Goal: Task Accomplishment & Management: Use online tool/utility

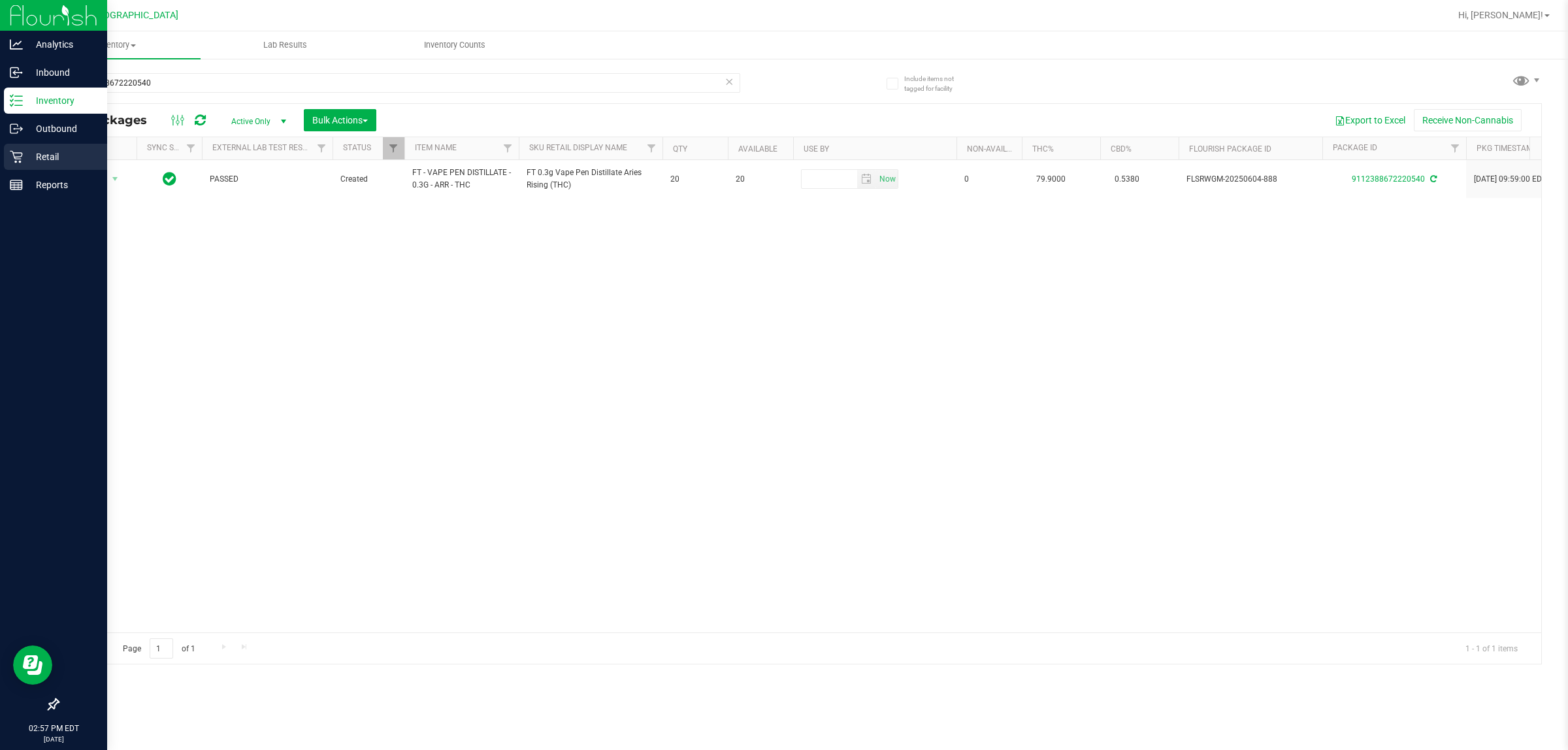
click at [42, 150] on p "Retail" at bounding box center [62, 156] width 79 height 15
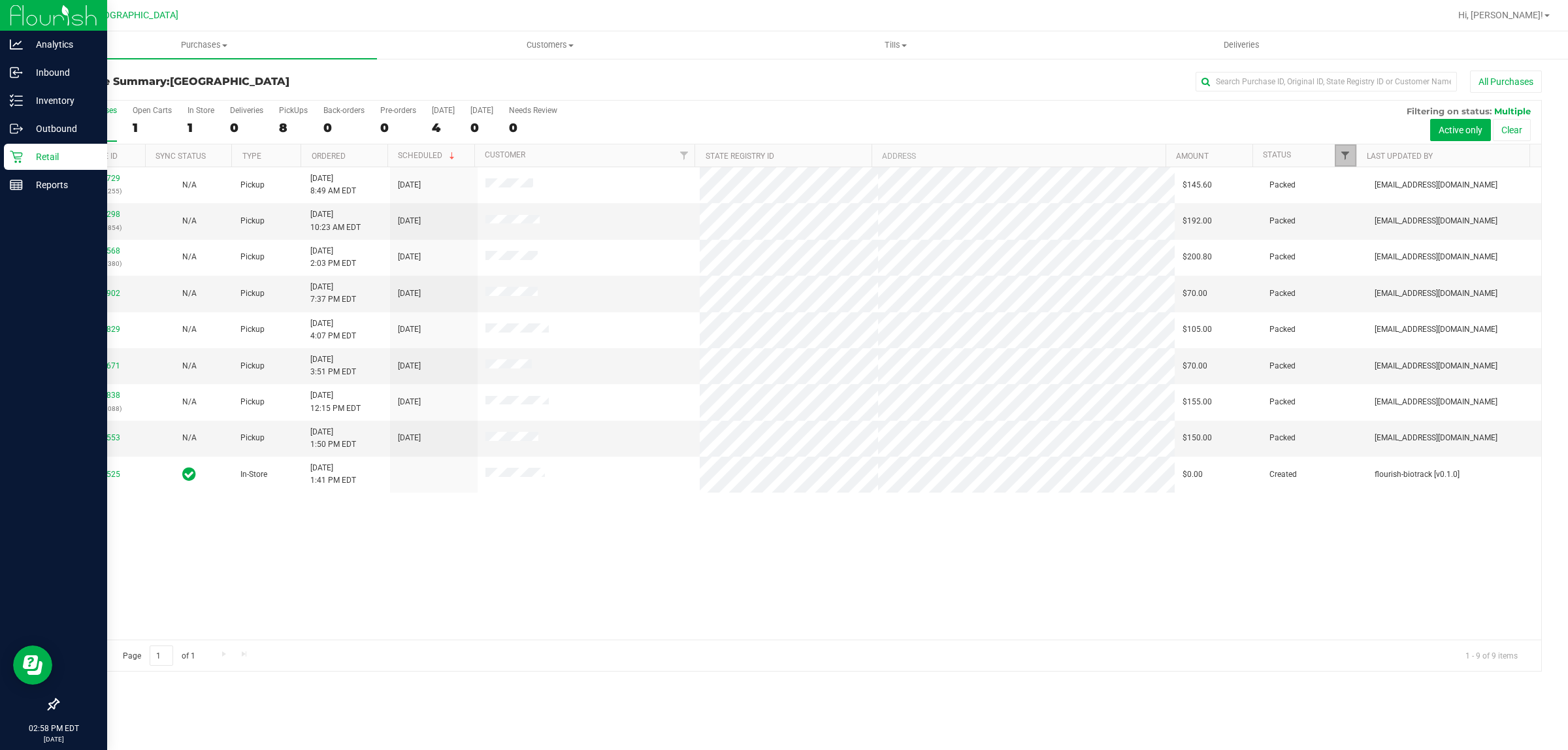
click at [1344, 159] on span "Filter" at bounding box center [1345, 155] width 11 height 11
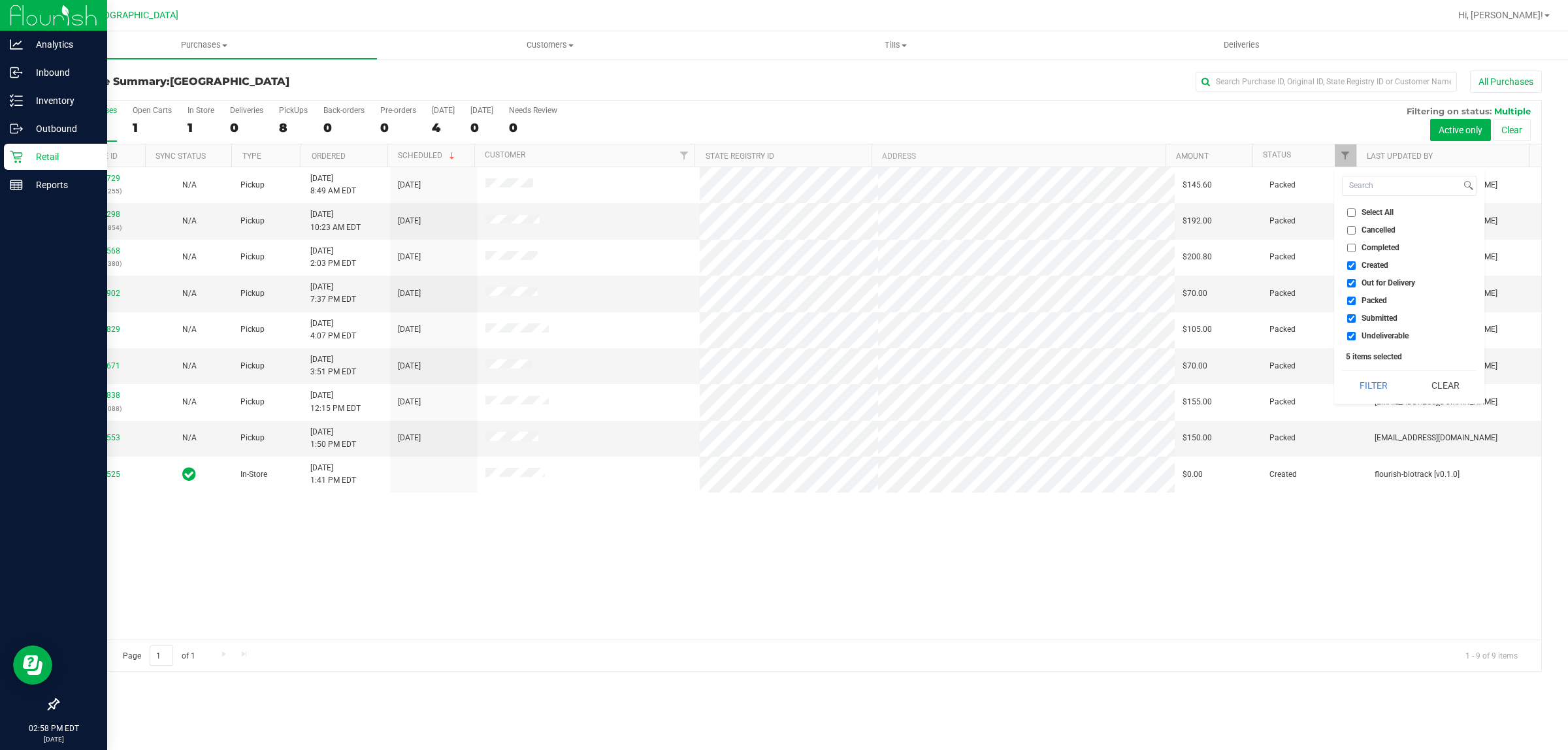
click at [1349, 265] on input "Created" at bounding box center [1351, 265] width 9 height 9
checkbox input "false"
click at [1353, 284] on input "Out for Delivery" at bounding box center [1351, 283] width 9 height 9
checkbox input "false"
click at [1353, 301] on input "Packed" at bounding box center [1351, 300] width 9 height 9
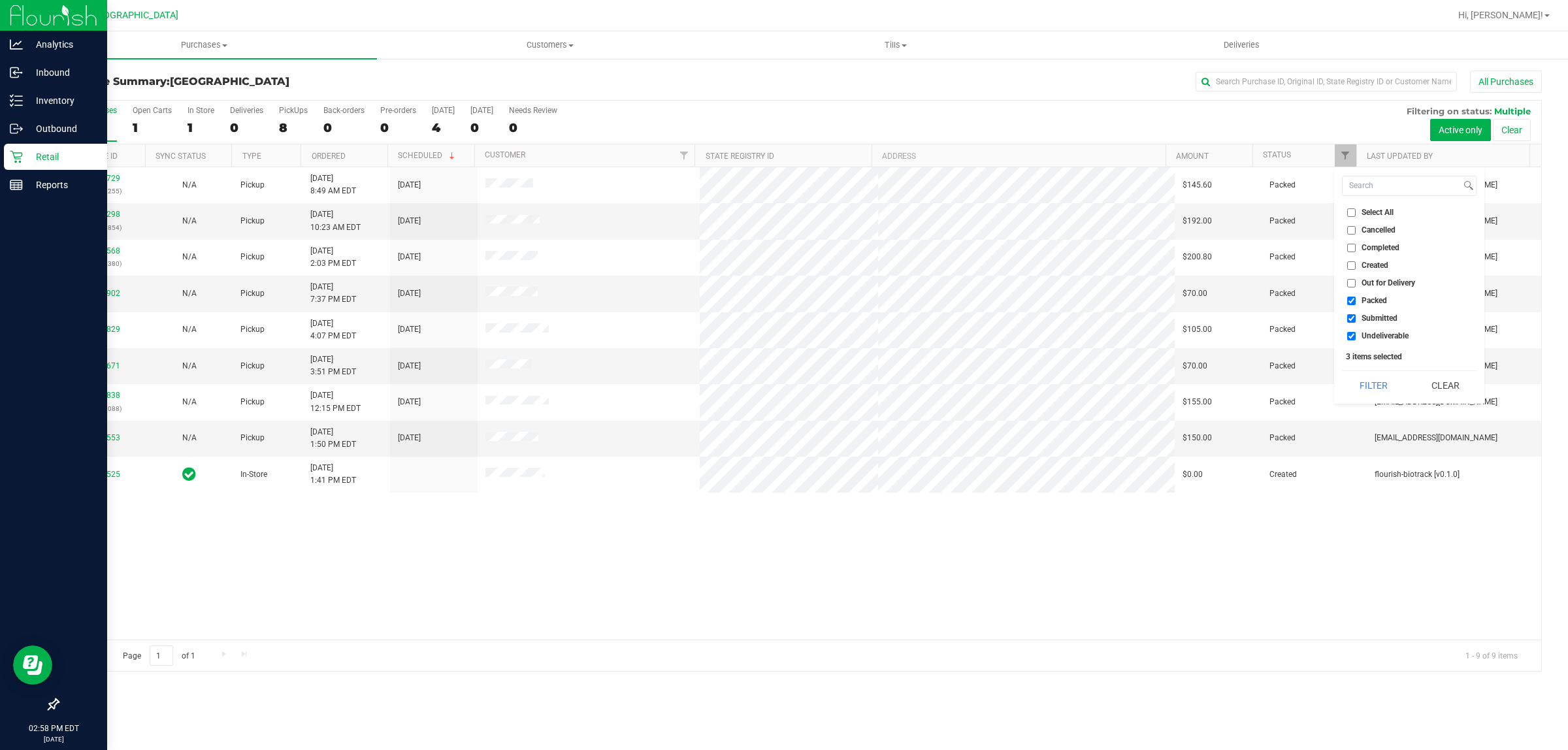
checkbox input "false"
click at [1350, 336] on input "Undeliverable" at bounding box center [1351, 335] width 9 height 9
checkbox input "false"
click at [1376, 389] on button "Filter" at bounding box center [1372, 385] width 62 height 29
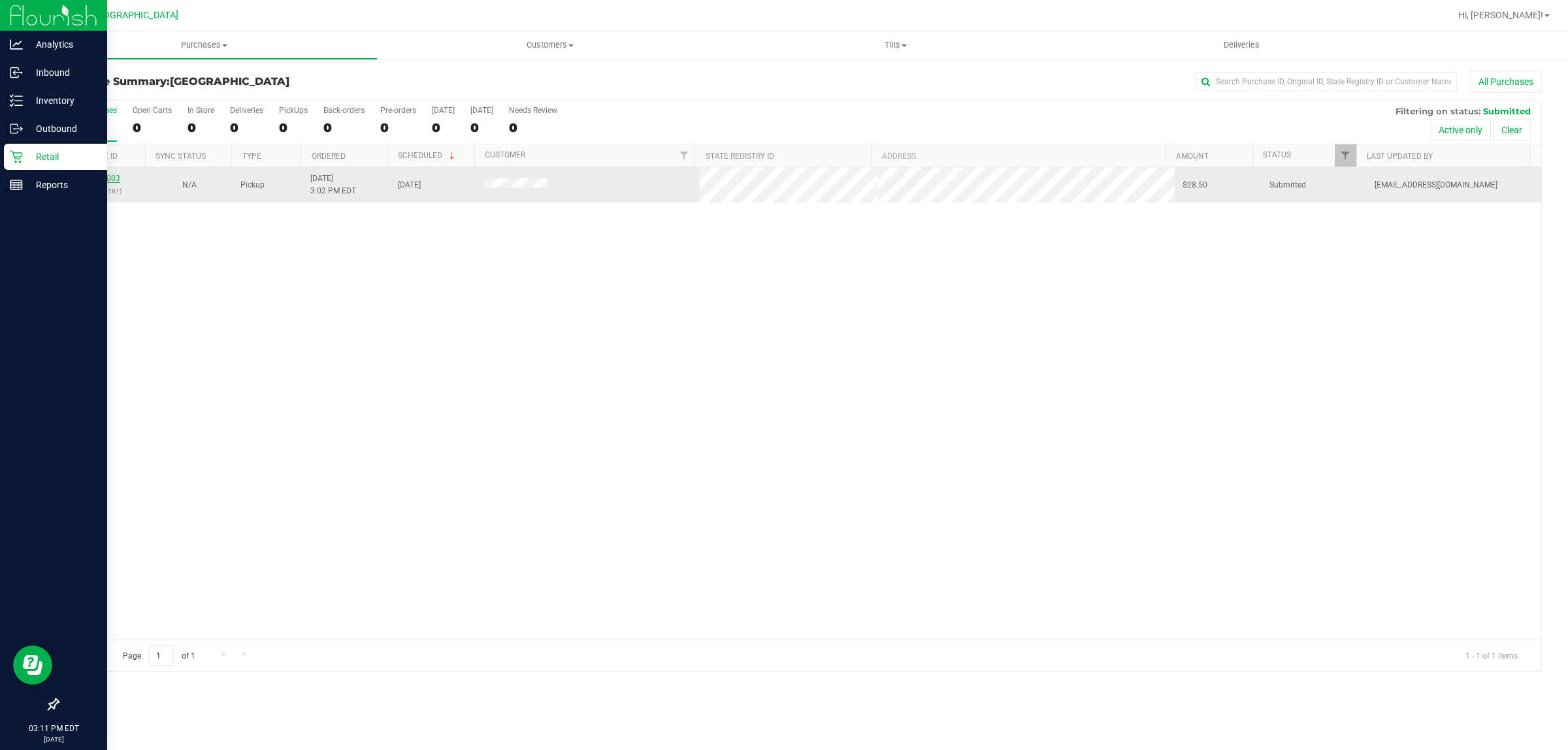
click at [98, 179] on link "11814003" at bounding box center [102, 178] width 36 height 10
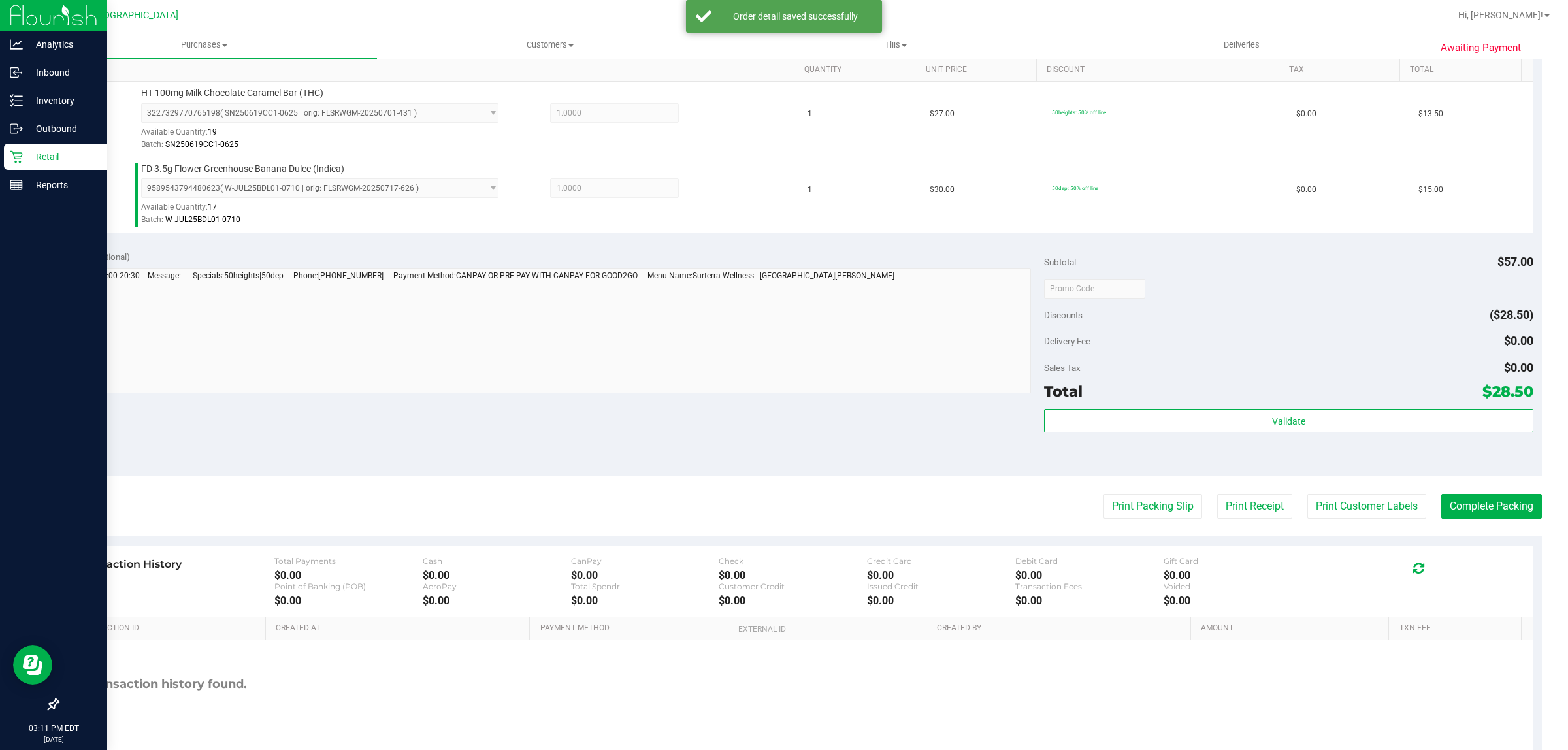
scroll to position [393, 0]
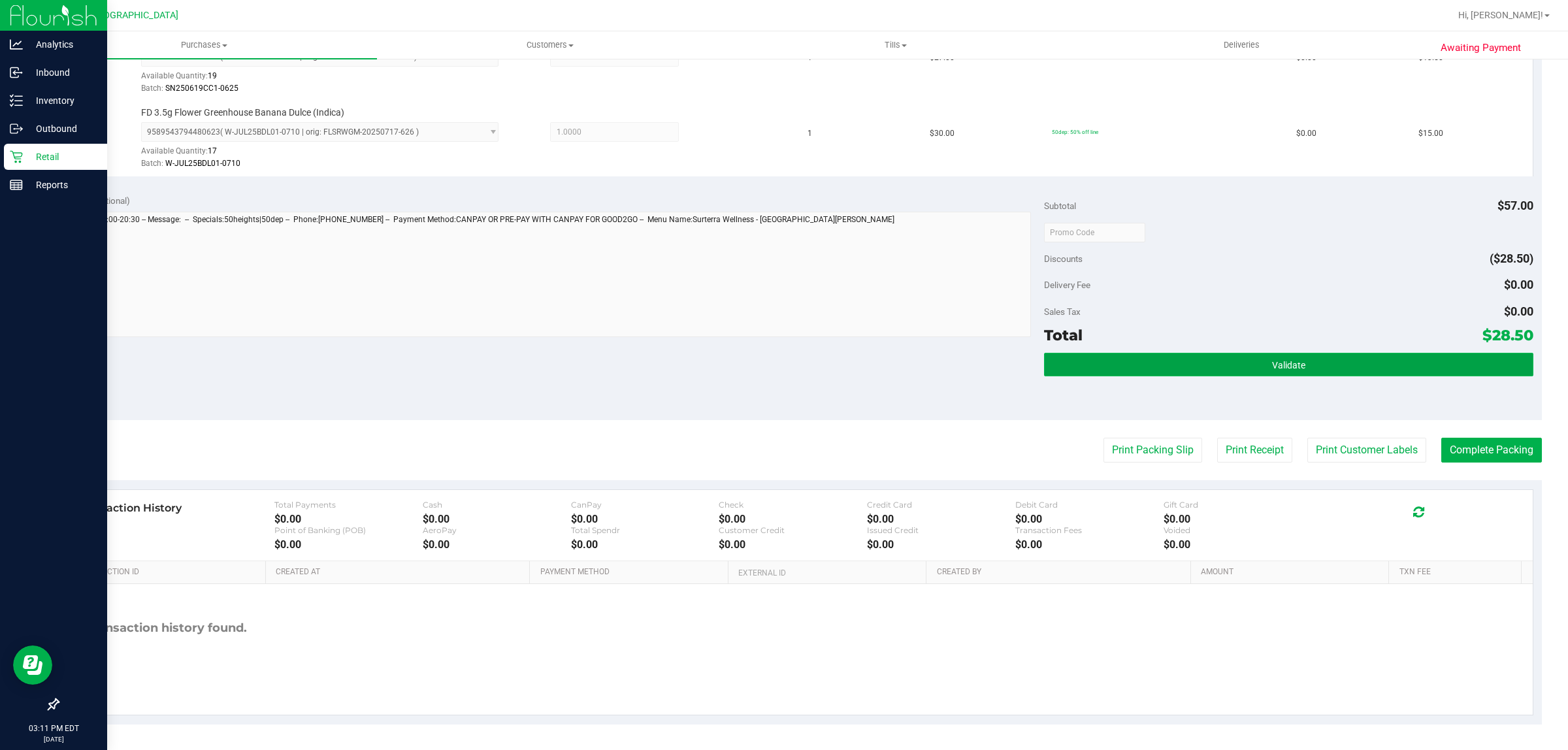
click at [1238, 361] on button "Validate" at bounding box center [1288, 364] width 489 height 24
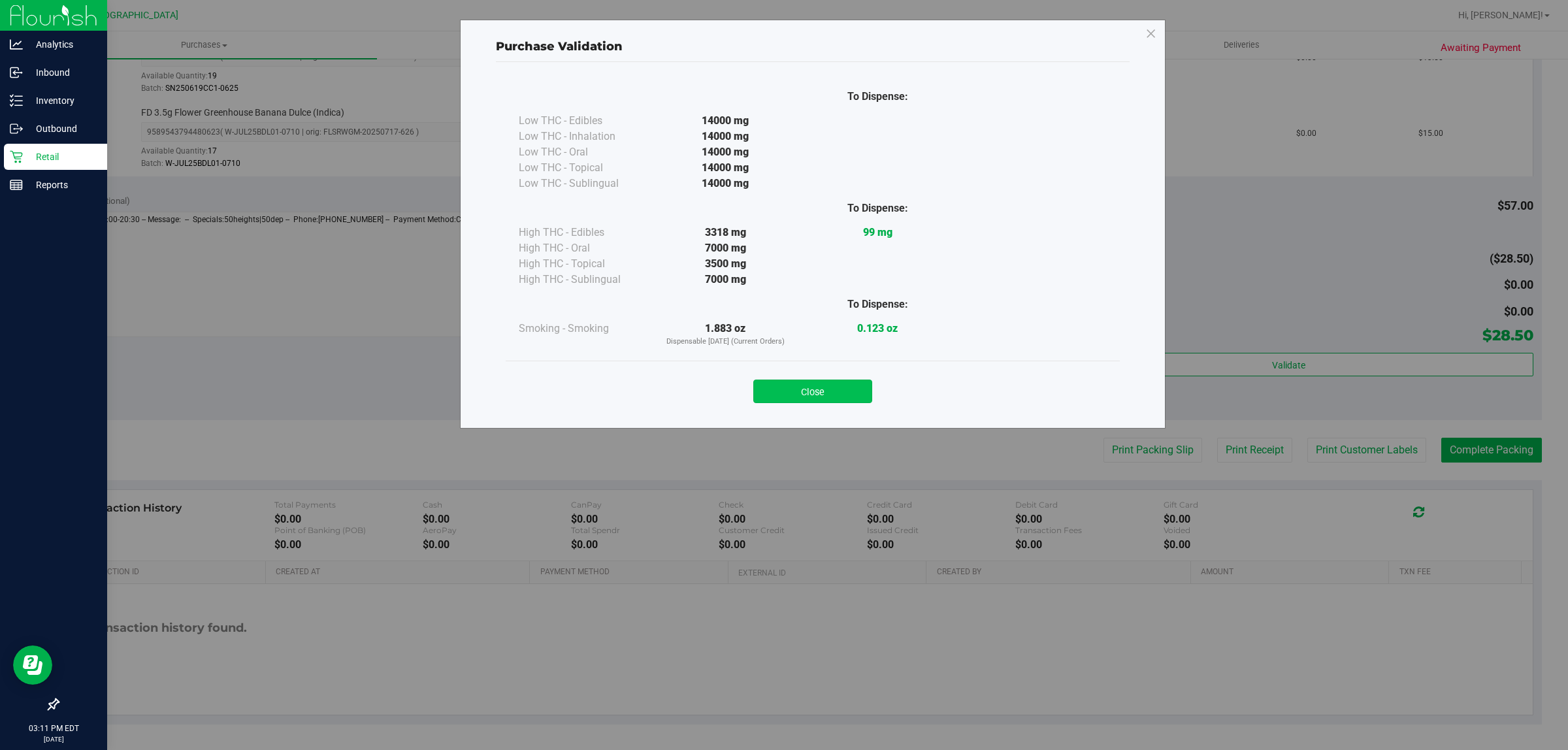
click at [825, 392] on button "Close" at bounding box center [813, 391] width 119 height 24
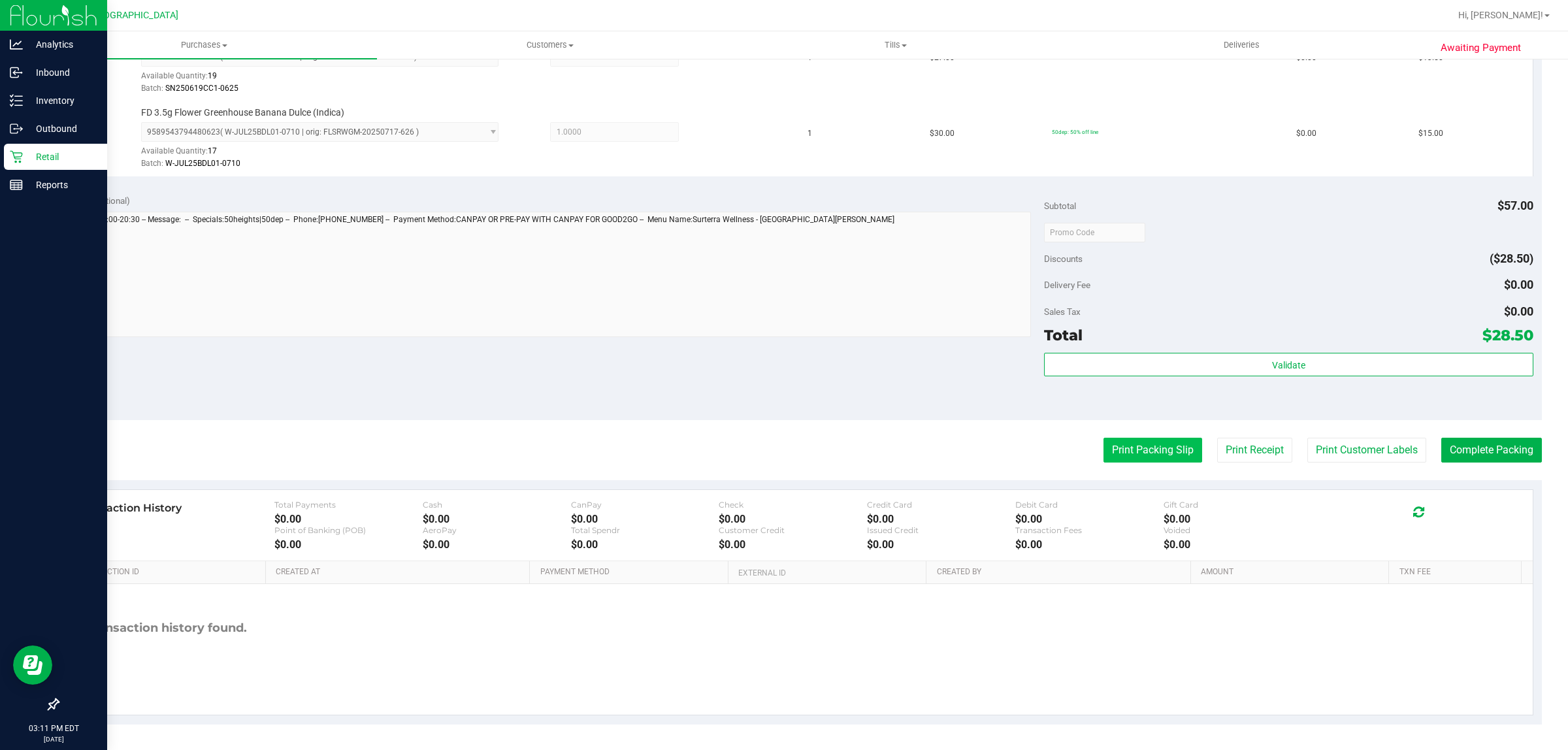
click at [1161, 449] on button "Print Packing Slip" at bounding box center [1152, 450] width 99 height 25
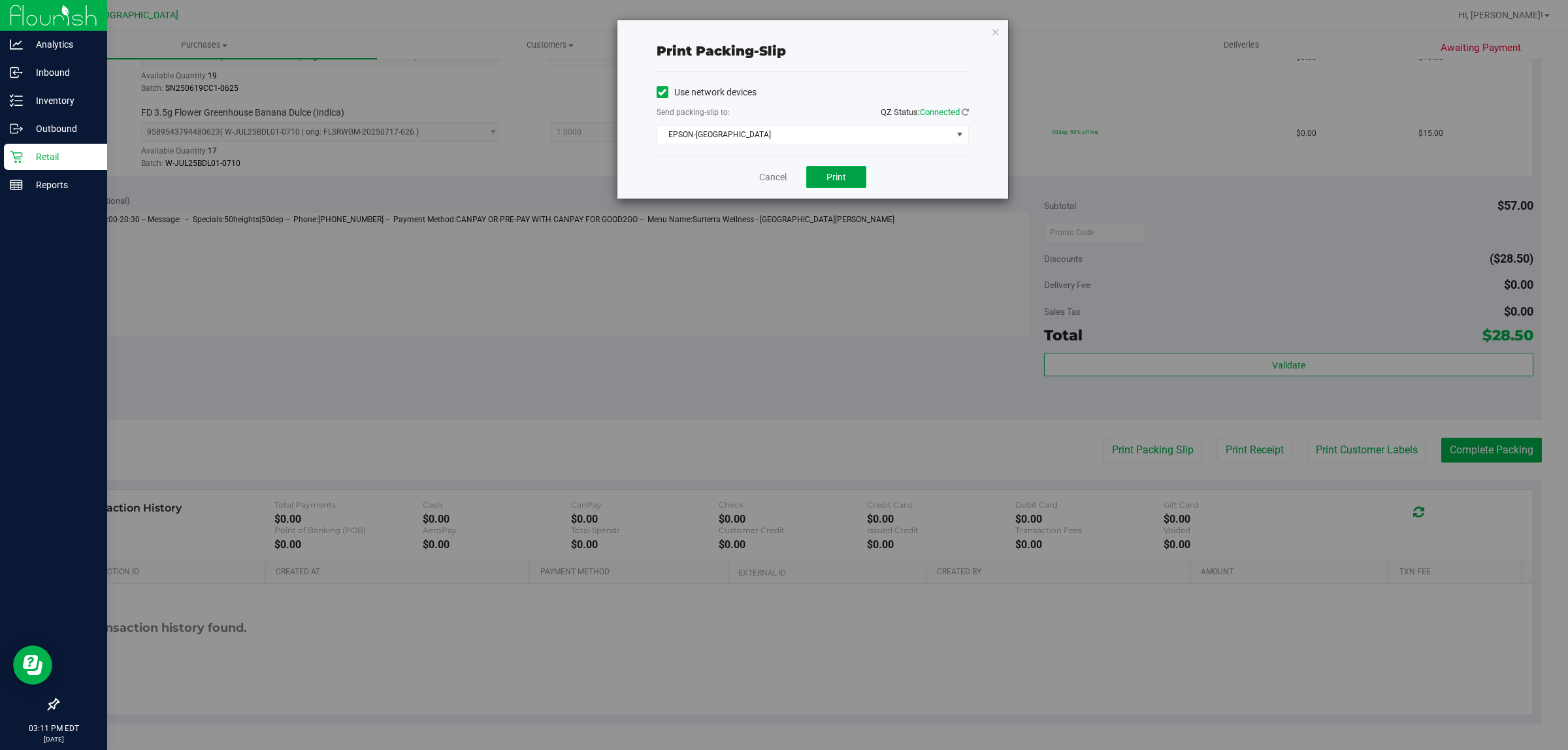
click at [833, 169] on button "Print" at bounding box center [836, 176] width 60 height 22
click at [781, 181] on link "Cancel" at bounding box center [772, 177] width 28 height 13
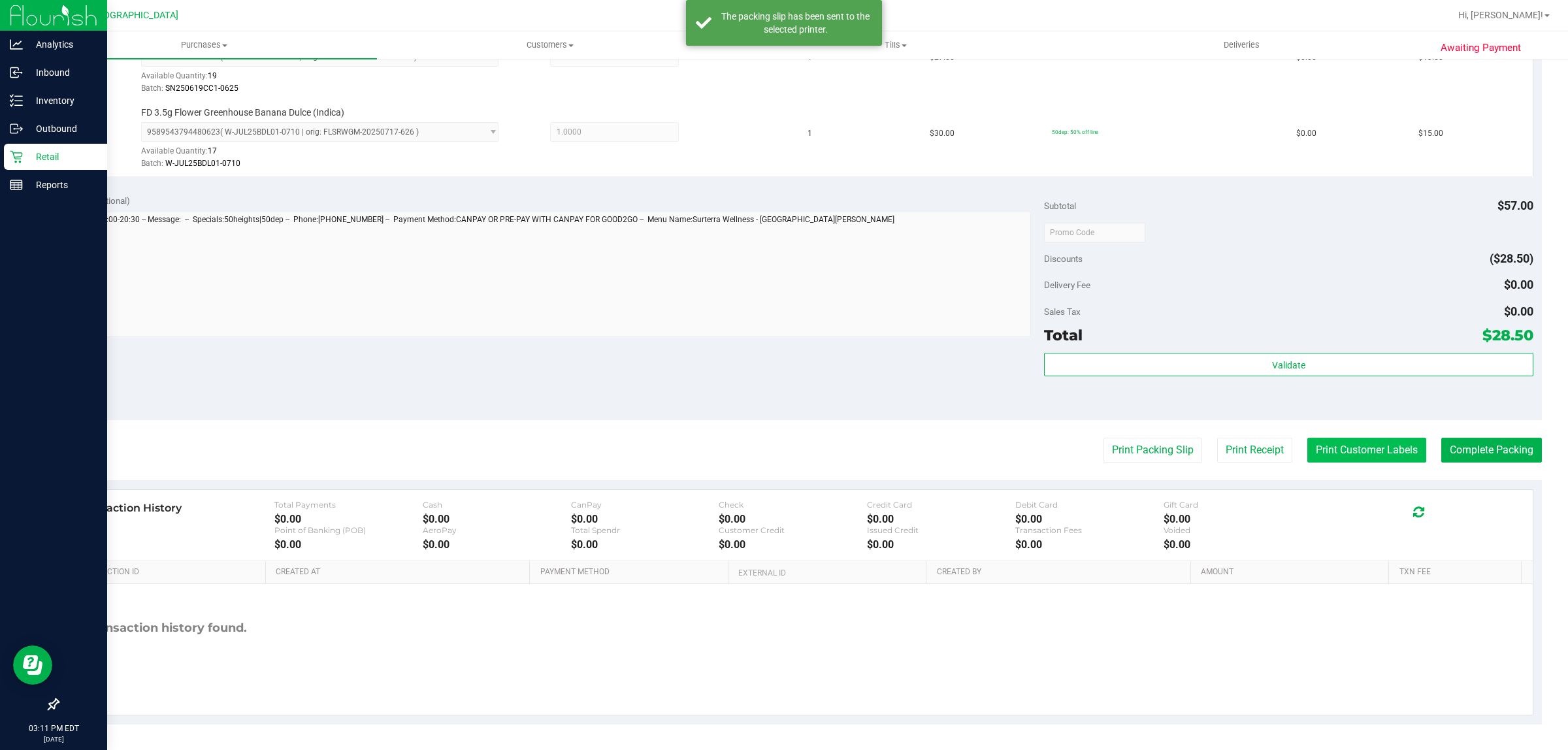
click at [1323, 451] on button "Print Customer Labels" at bounding box center [1367, 450] width 119 height 25
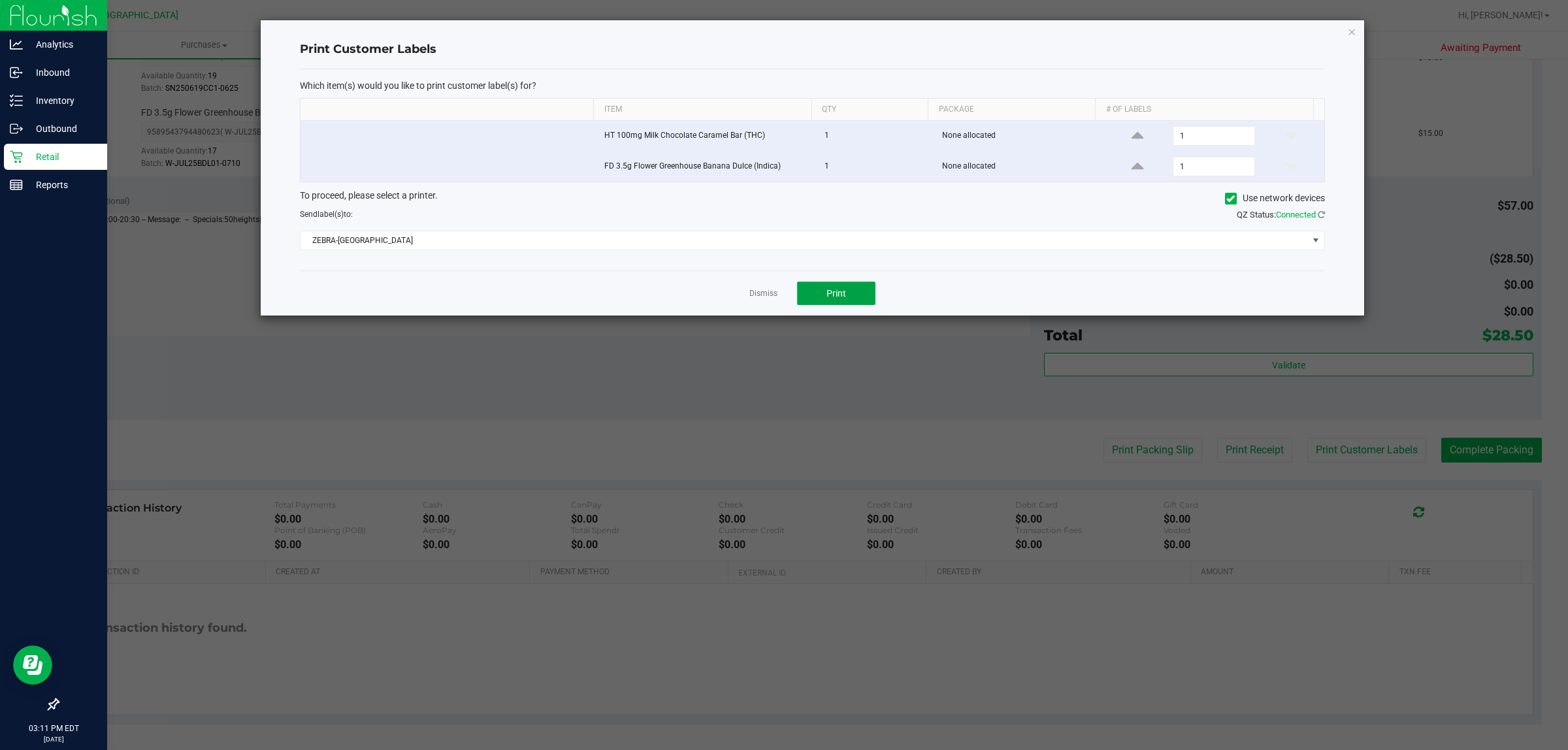
click at [850, 292] on button "Print" at bounding box center [837, 293] width 79 height 24
click at [752, 296] on link "Dismiss" at bounding box center [763, 294] width 28 height 11
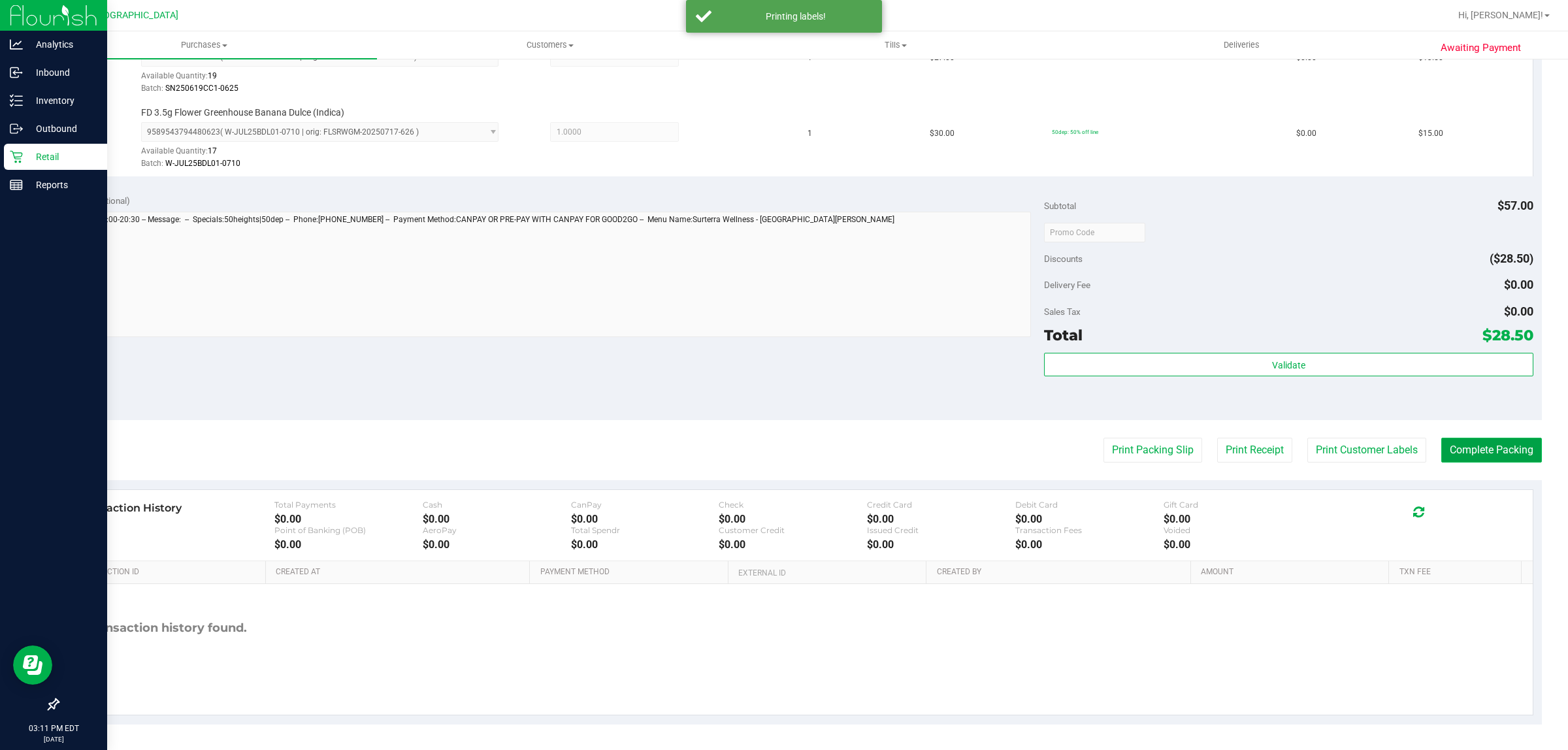
click at [1454, 454] on button "Complete Packing" at bounding box center [1491, 450] width 101 height 25
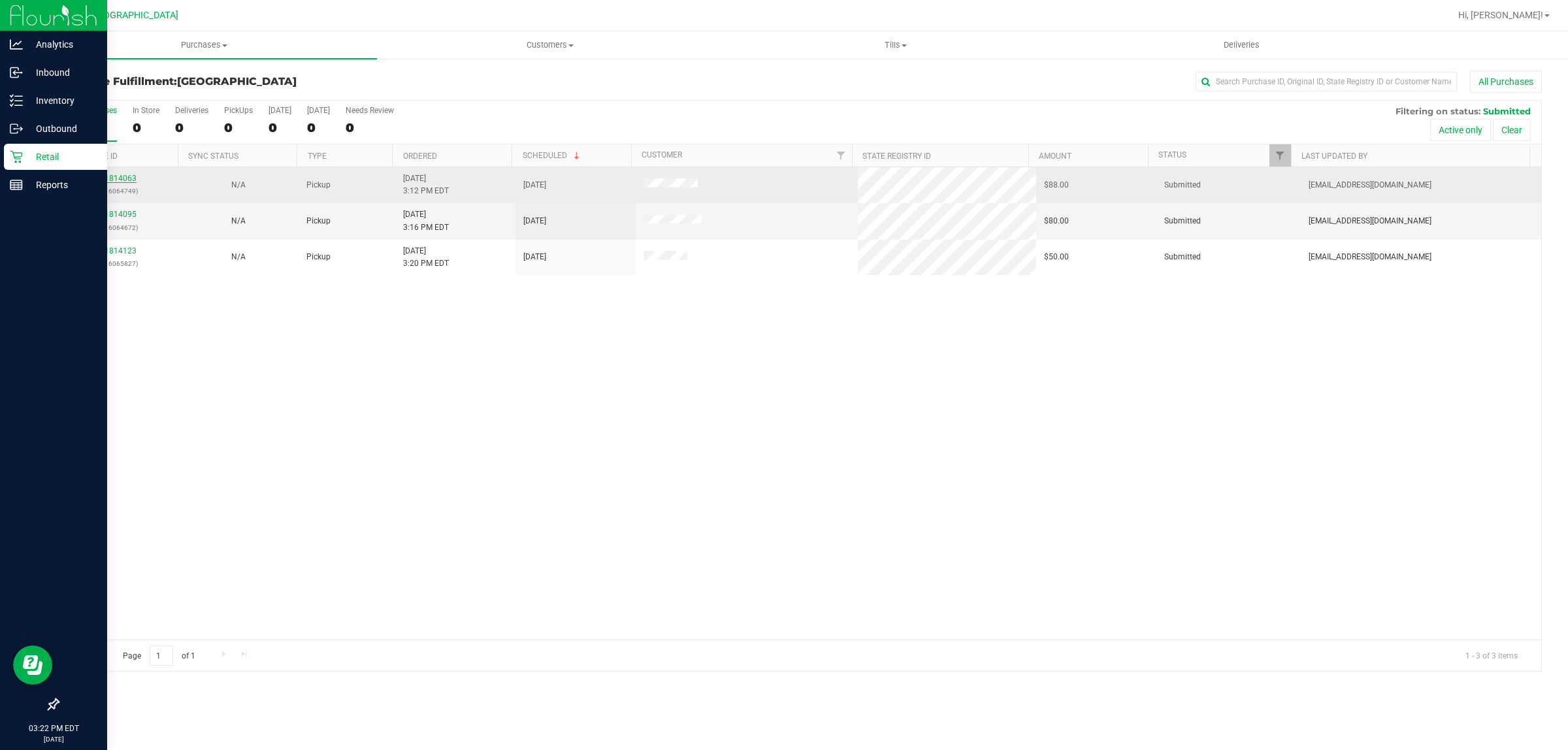
click at [115, 177] on link "11814063" at bounding box center [118, 178] width 36 height 10
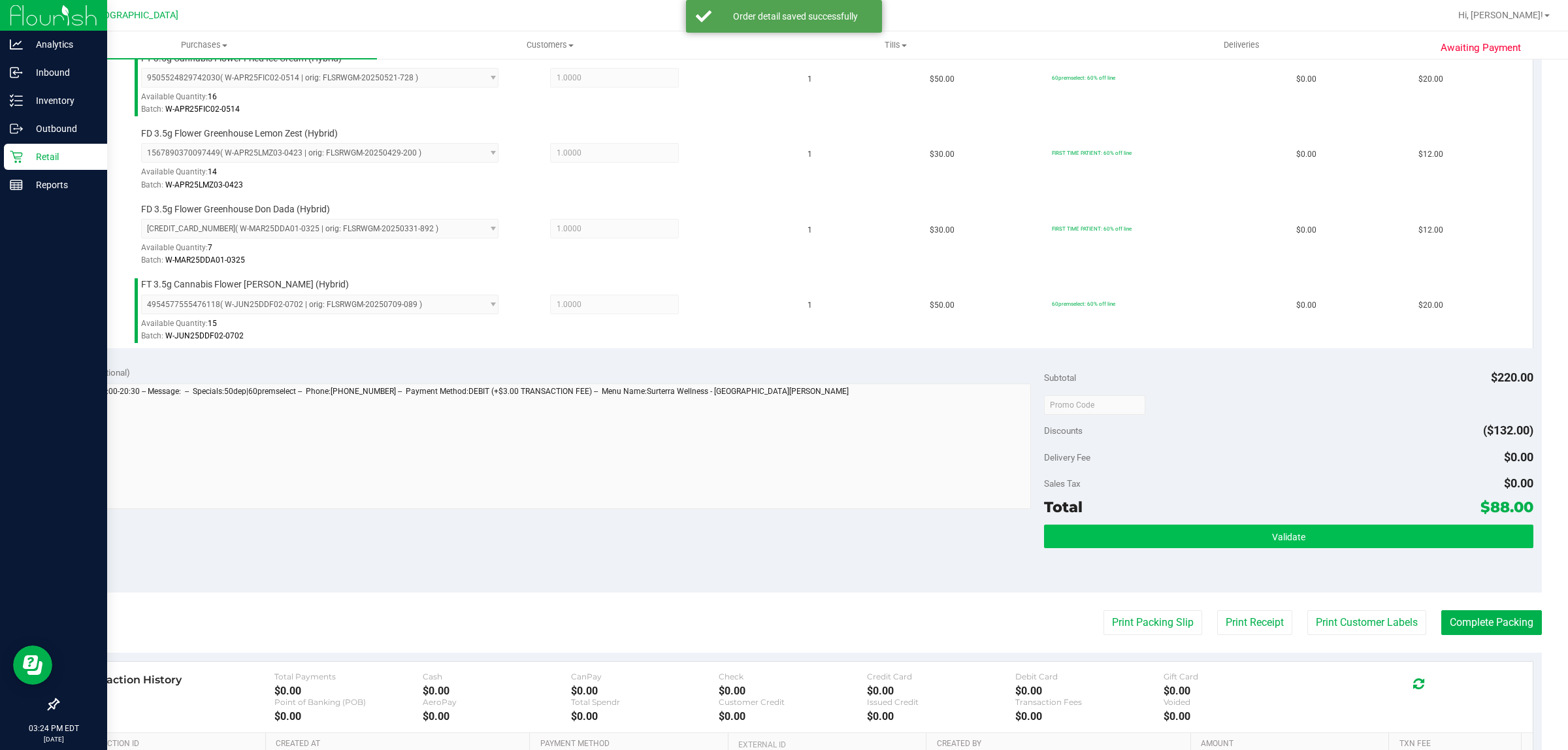
scroll to position [571, 0]
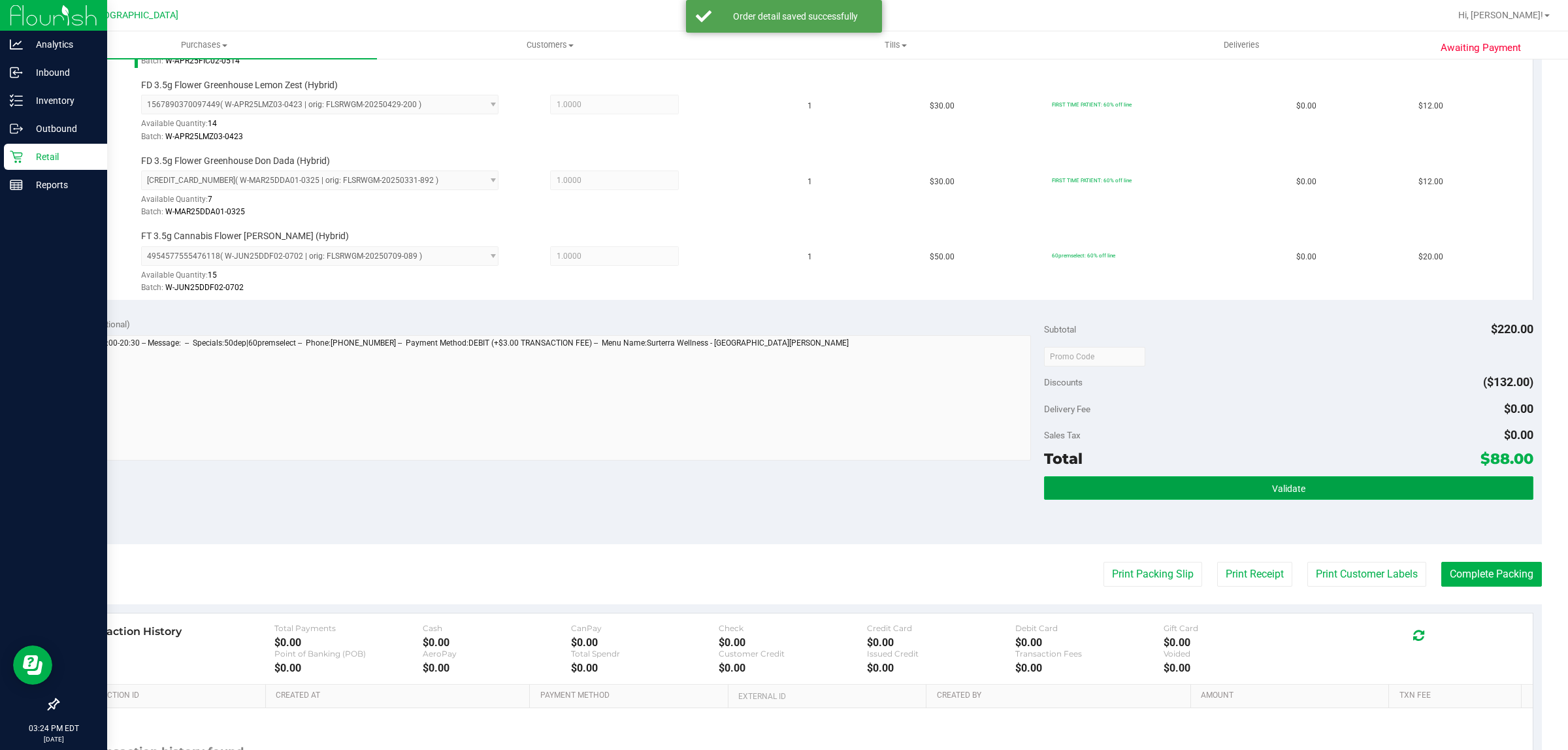
click at [1157, 491] on button "Validate" at bounding box center [1288, 488] width 489 height 24
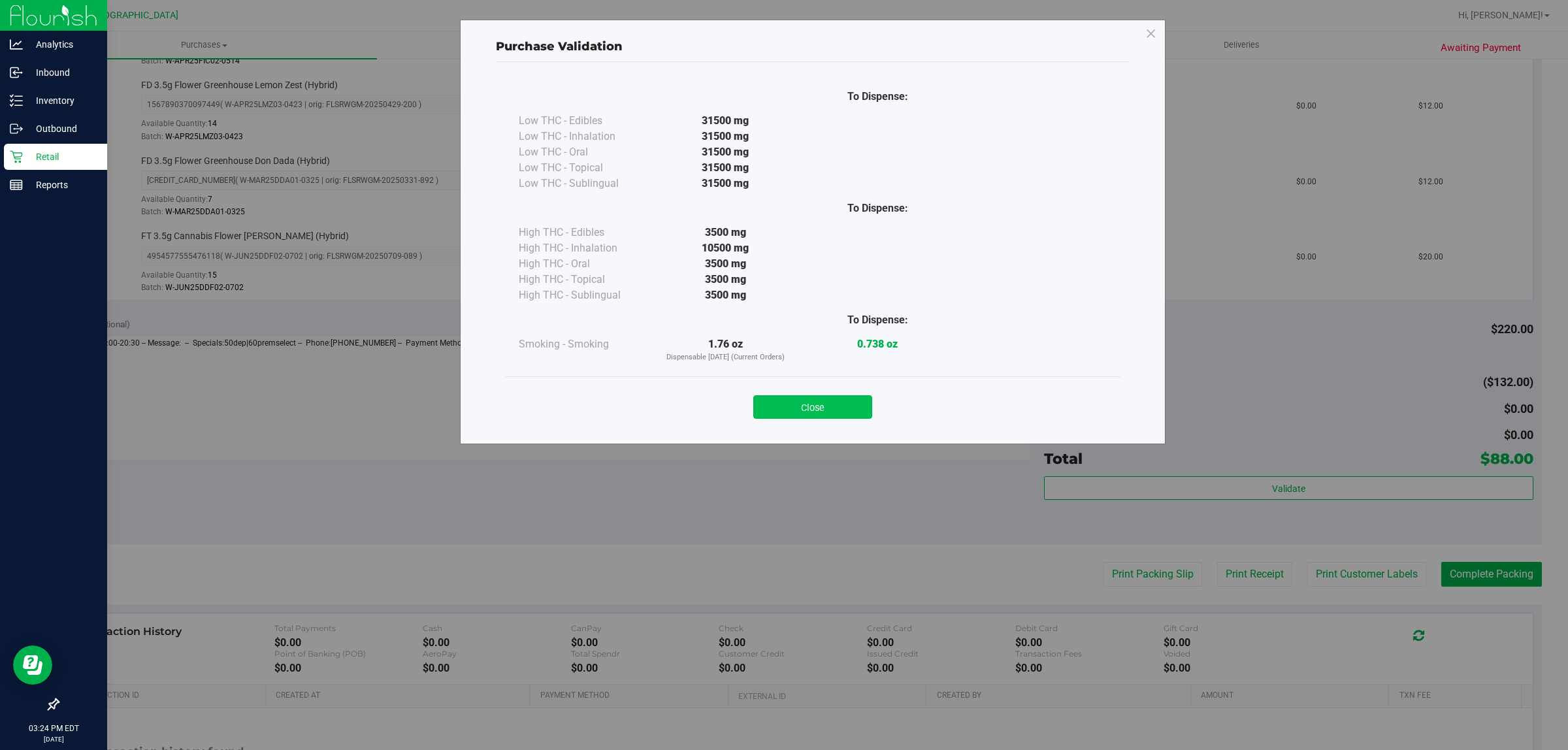
click at [781, 409] on button "Close" at bounding box center [813, 406] width 119 height 24
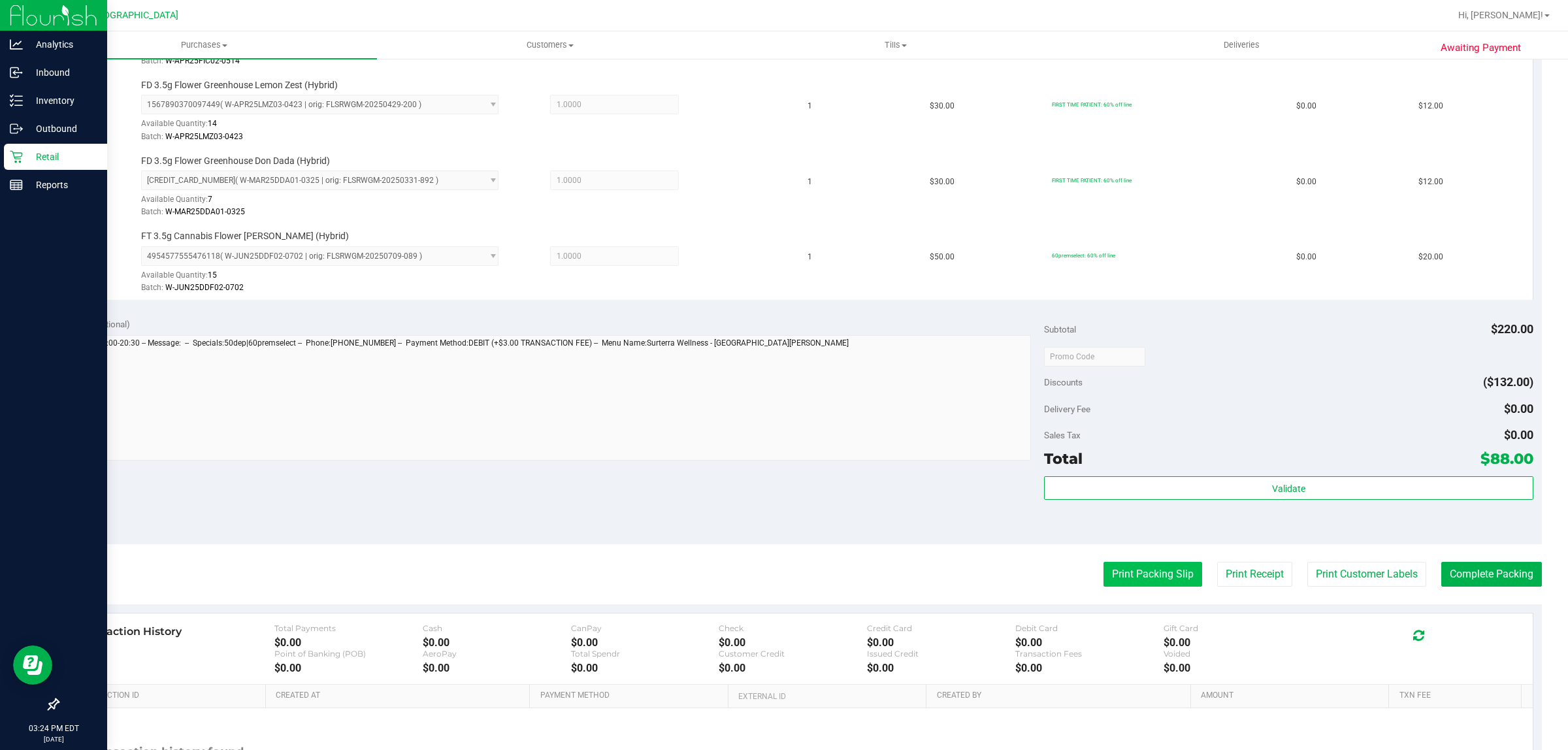
click at [1145, 586] on button "Print Packing Slip" at bounding box center [1152, 574] width 99 height 25
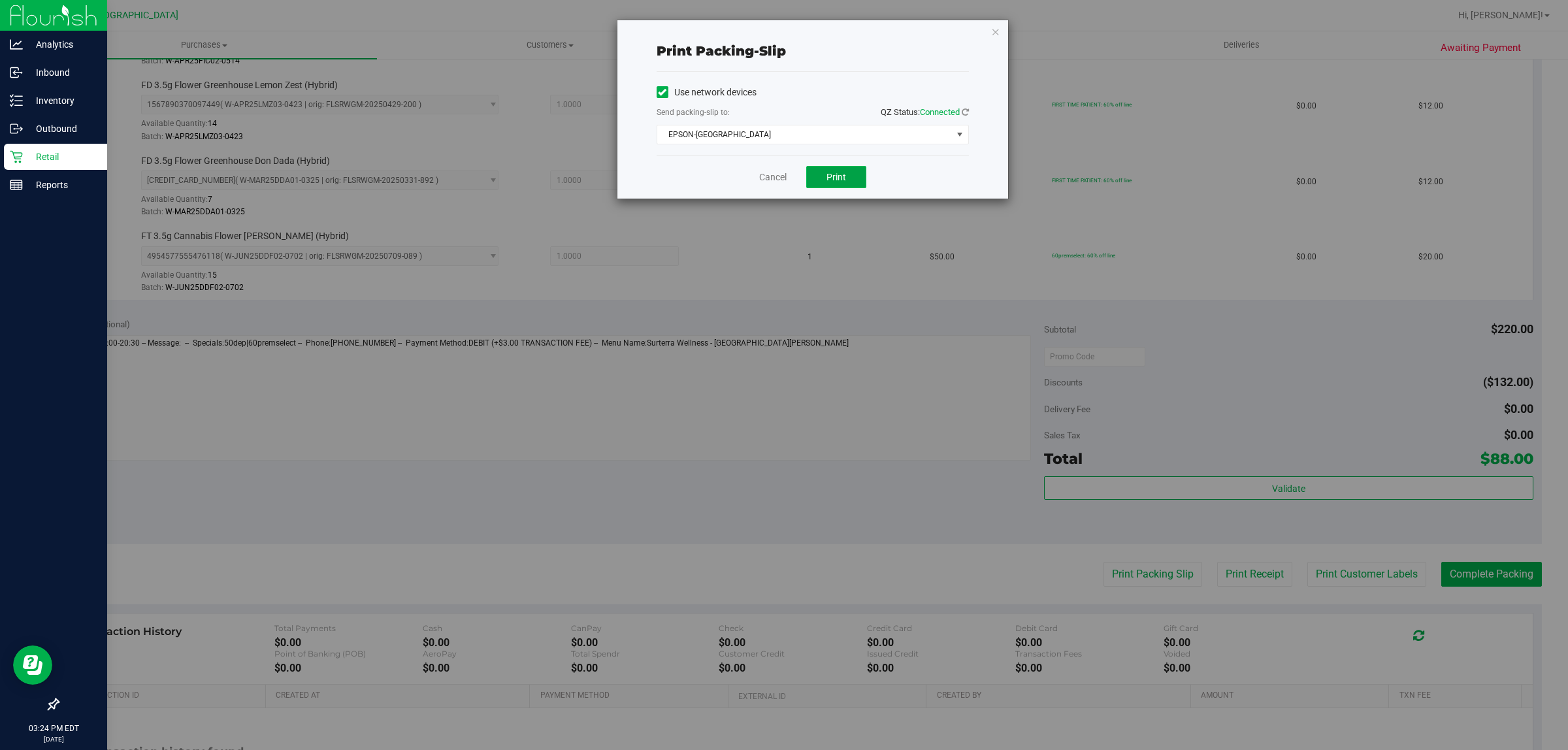
click at [827, 182] on span "Print" at bounding box center [836, 176] width 19 height 11
click at [772, 181] on link "Cancel" at bounding box center [772, 177] width 28 height 13
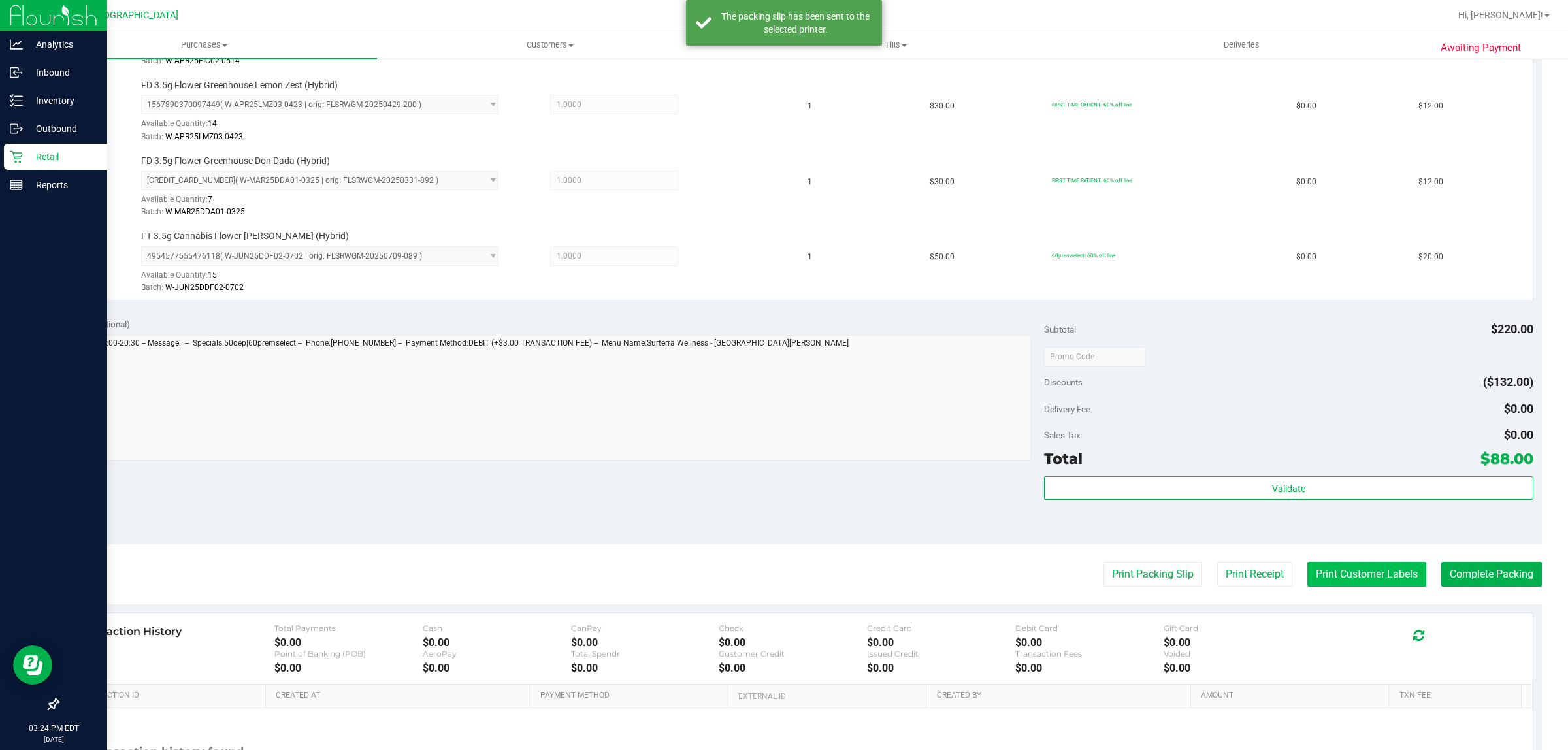
click at [1341, 581] on button "Print Customer Labels" at bounding box center [1367, 574] width 119 height 25
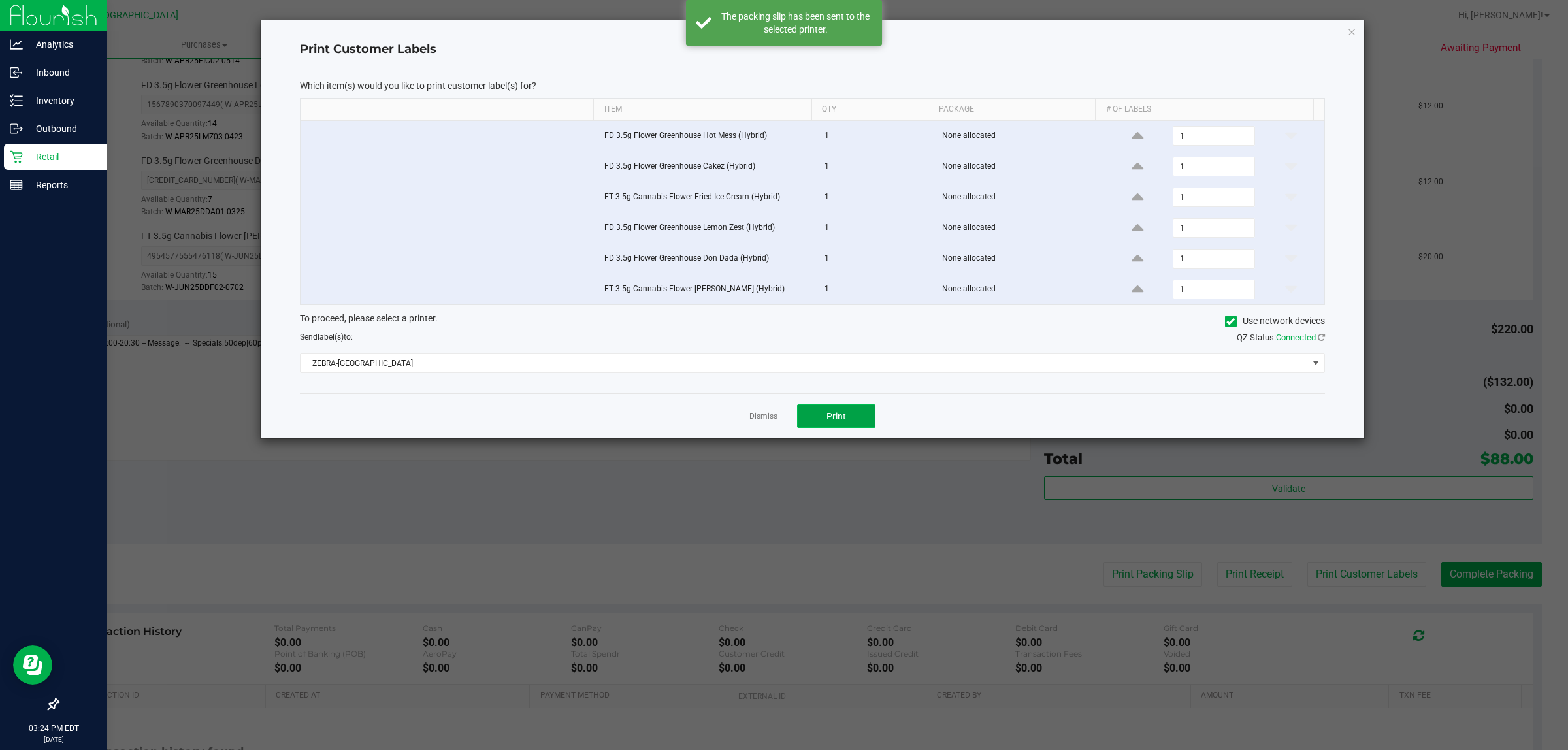
click at [828, 427] on button "Print" at bounding box center [837, 416] width 79 height 24
click at [758, 421] on link "Dismiss" at bounding box center [763, 417] width 28 height 11
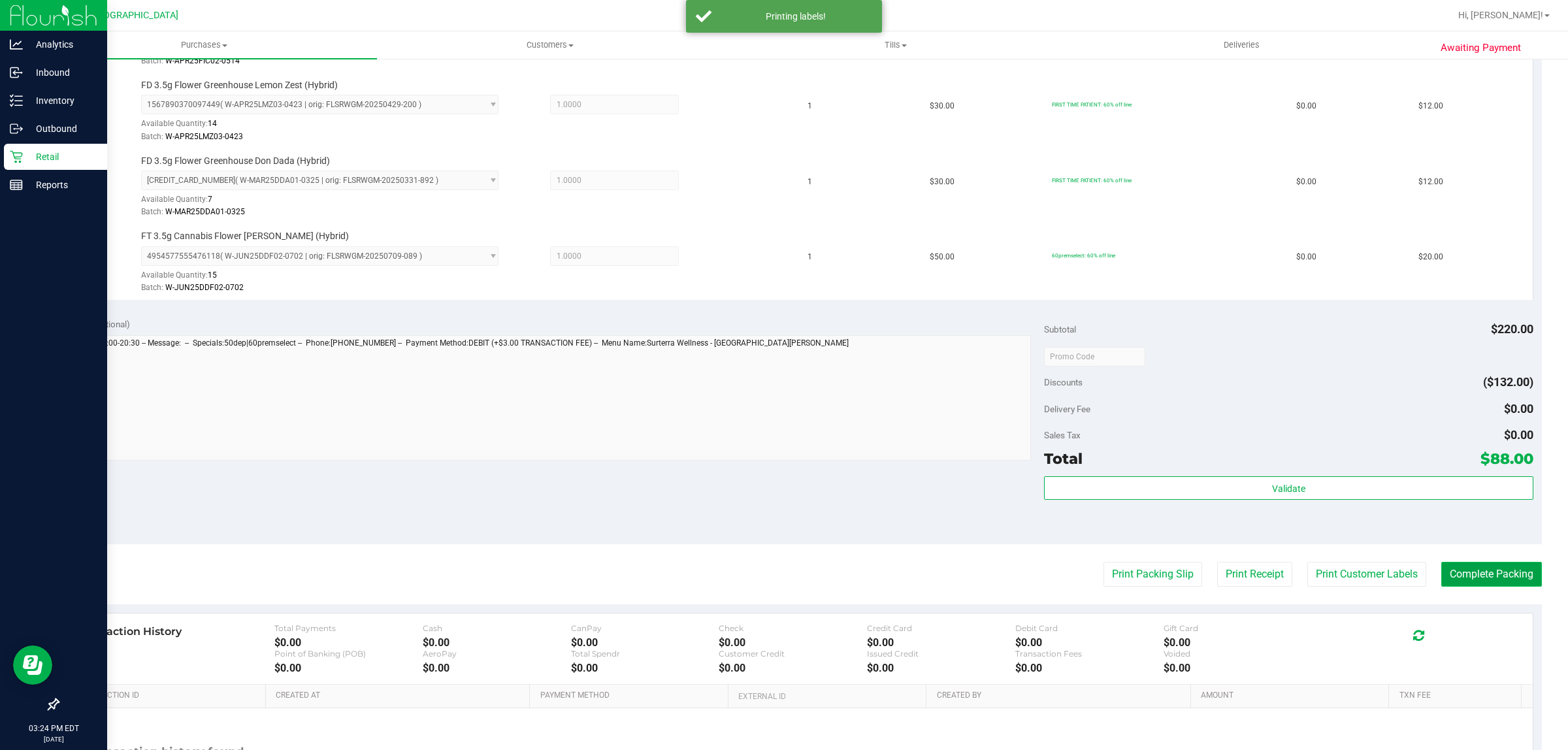
click at [1494, 583] on button "Complete Packing" at bounding box center [1491, 574] width 101 height 25
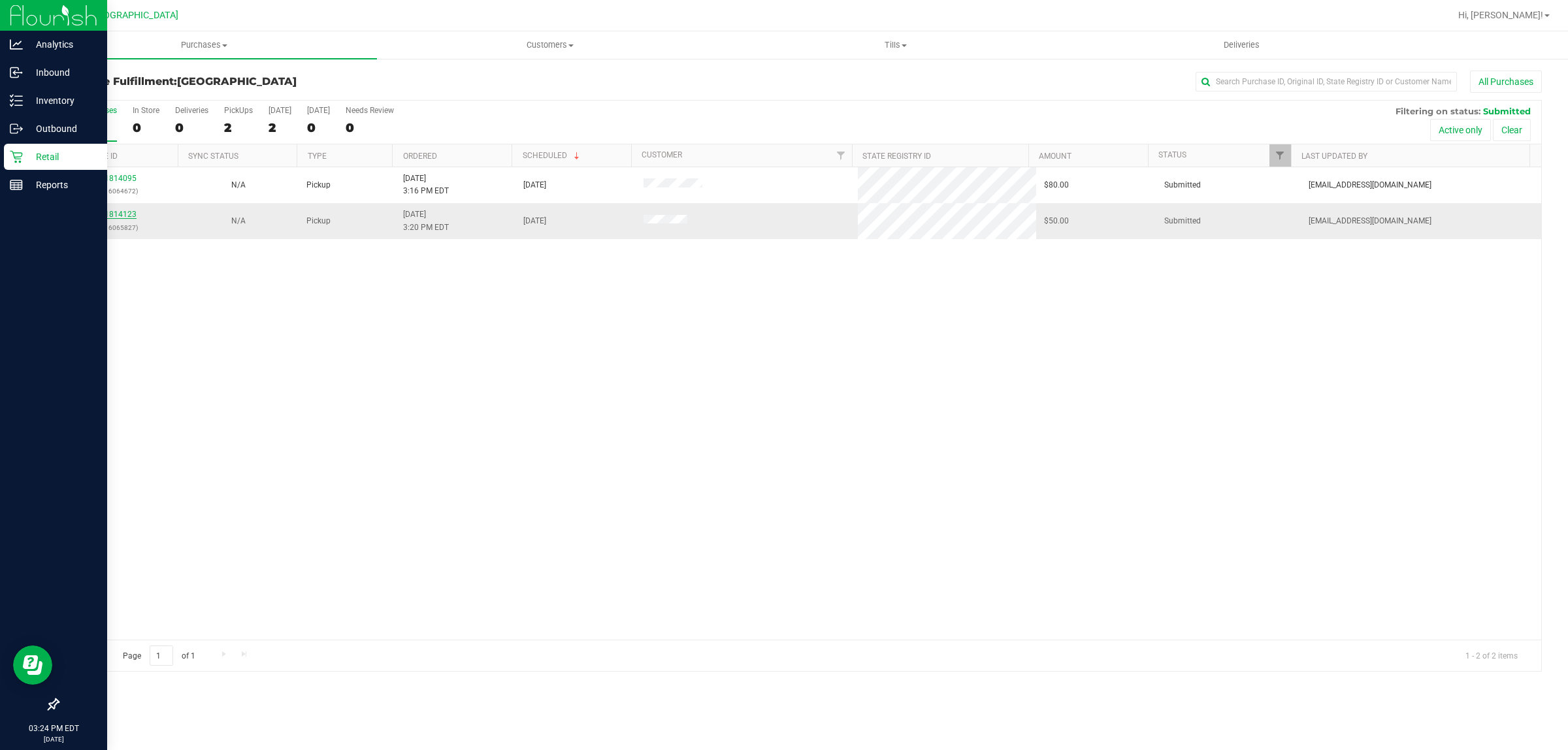
click at [127, 216] on link "11814123" at bounding box center [118, 215] width 36 height 10
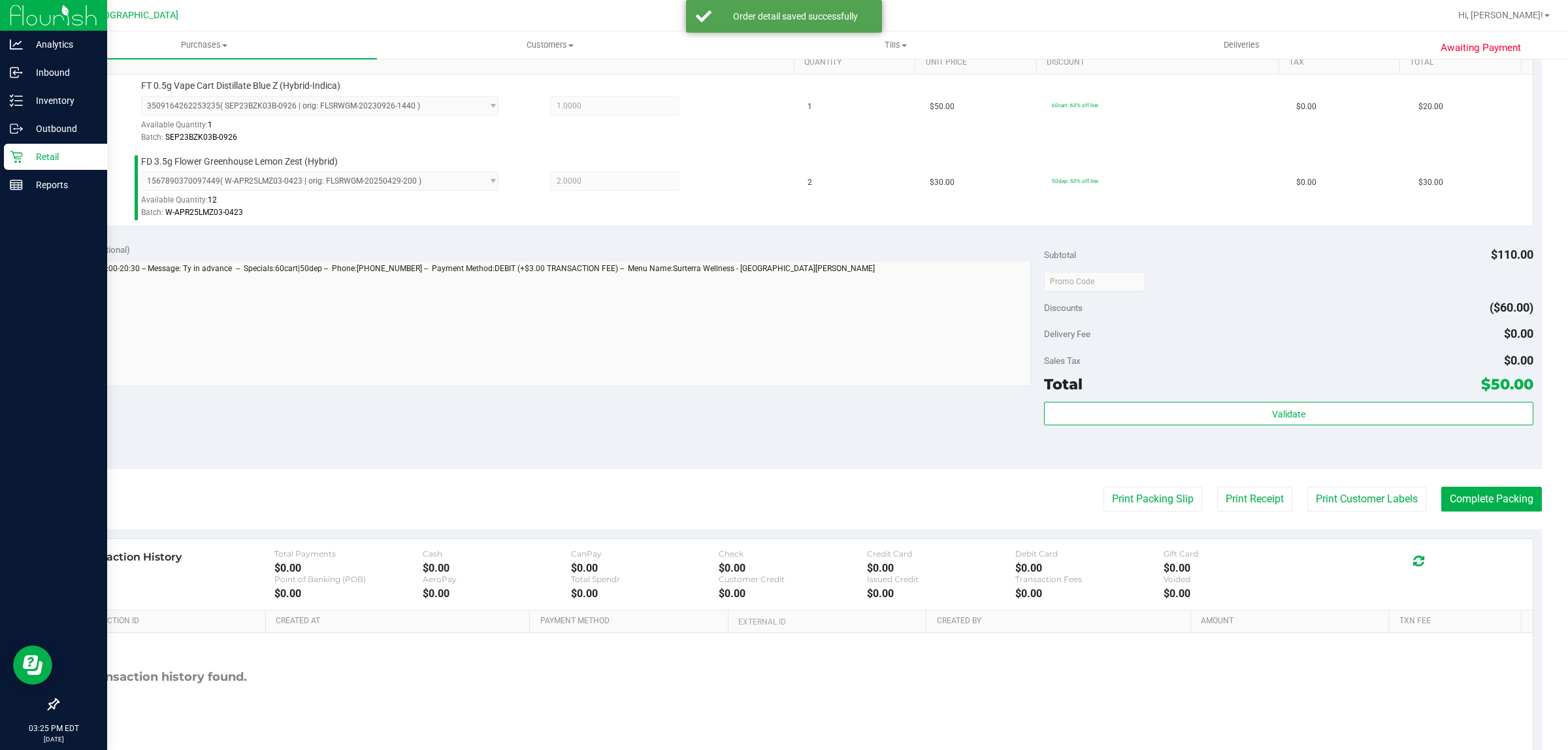
scroll to position [393, 0]
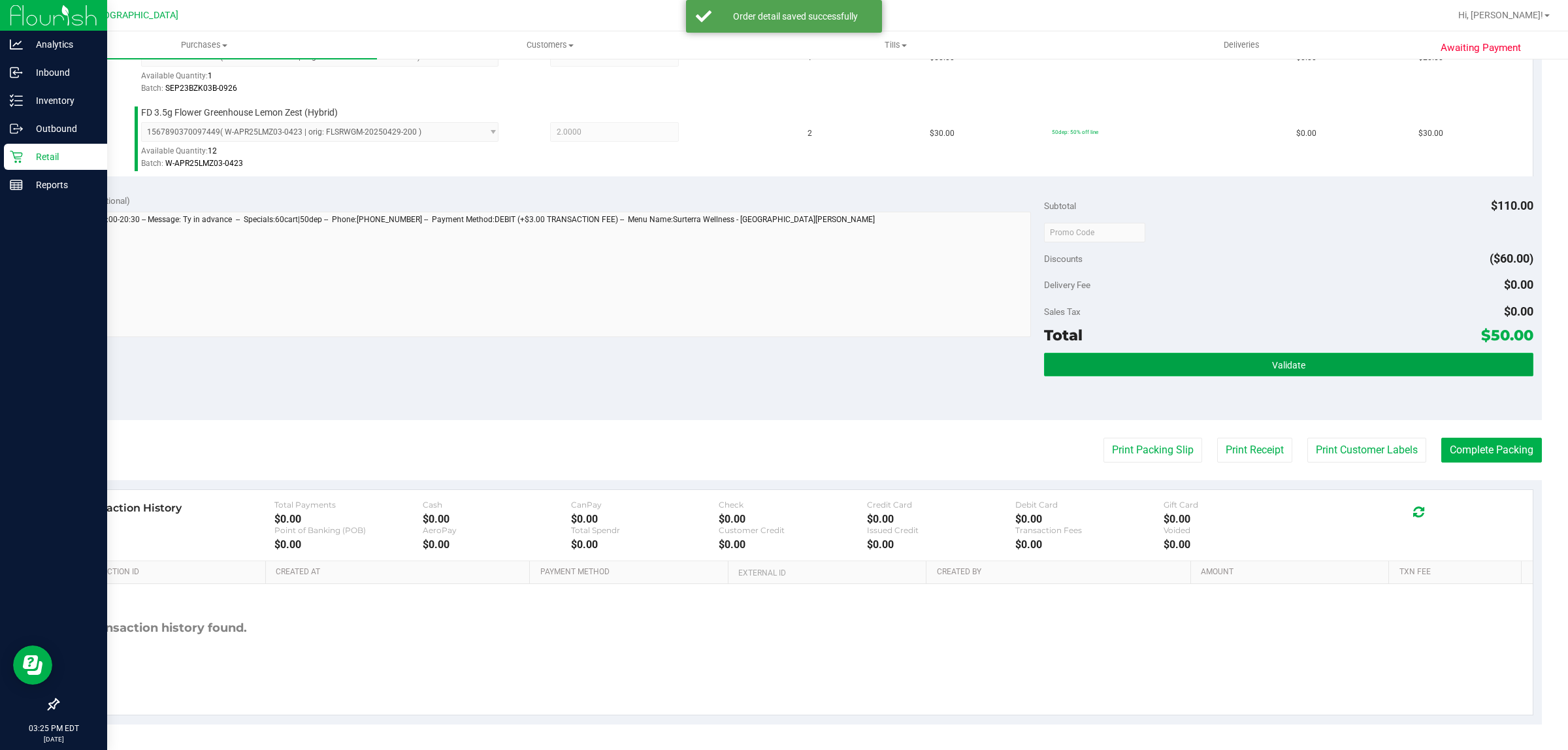
click at [1255, 368] on button "Validate" at bounding box center [1288, 364] width 489 height 24
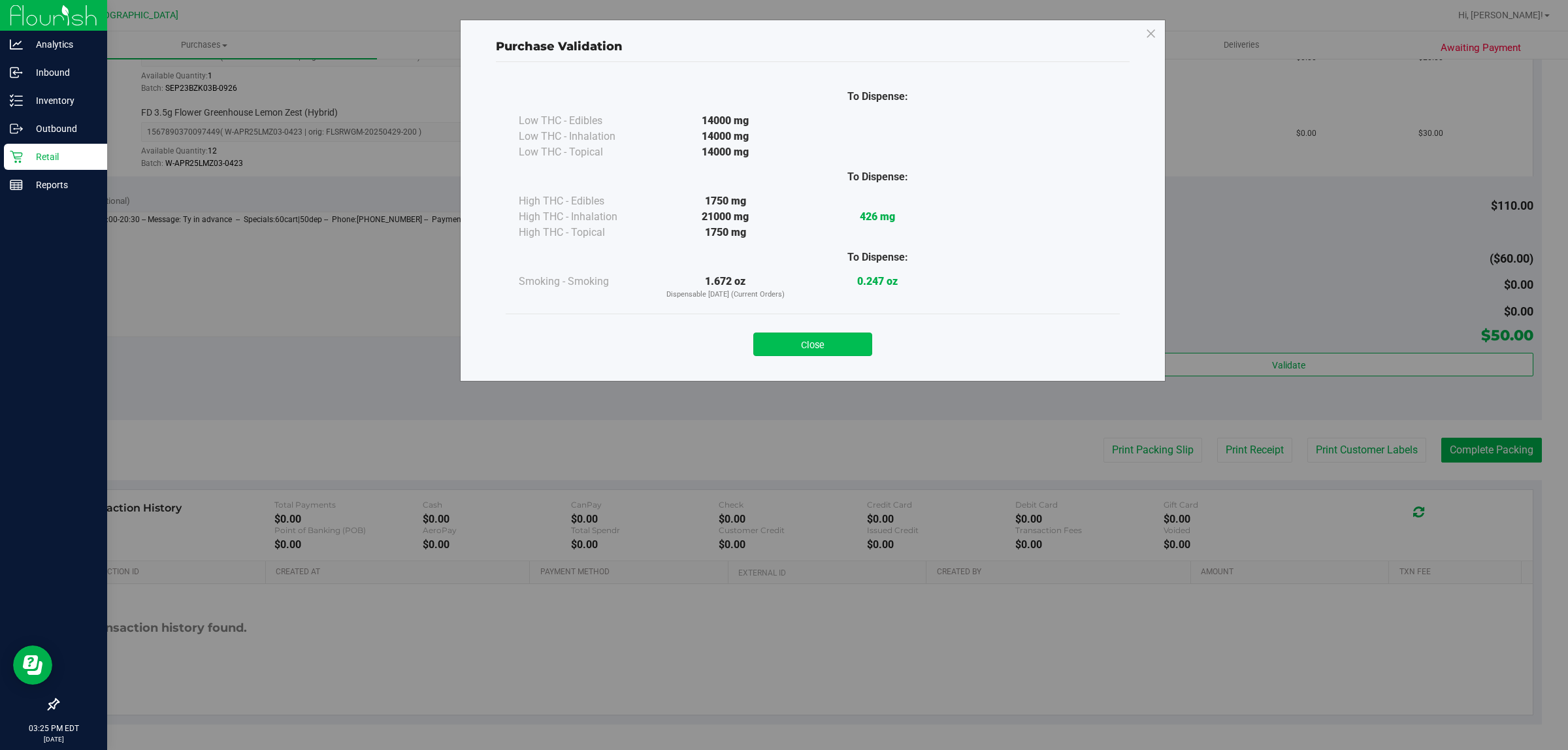
click at [795, 352] on button "Close" at bounding box center [813, 344] width 119 height 24
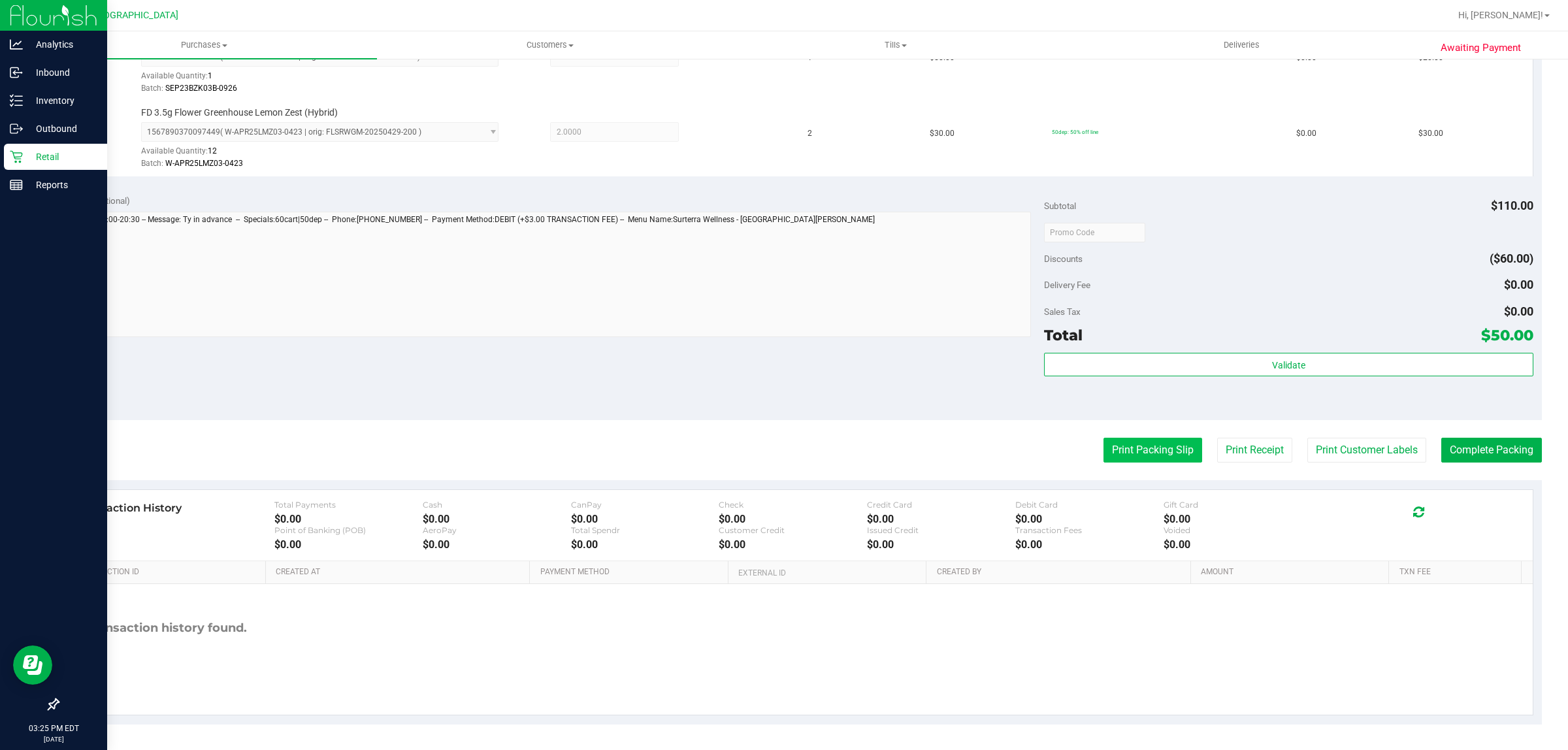
click at [1107, 446] on button "Print Packing Slip" at bounding box center [1152, 450] width 99 height 25
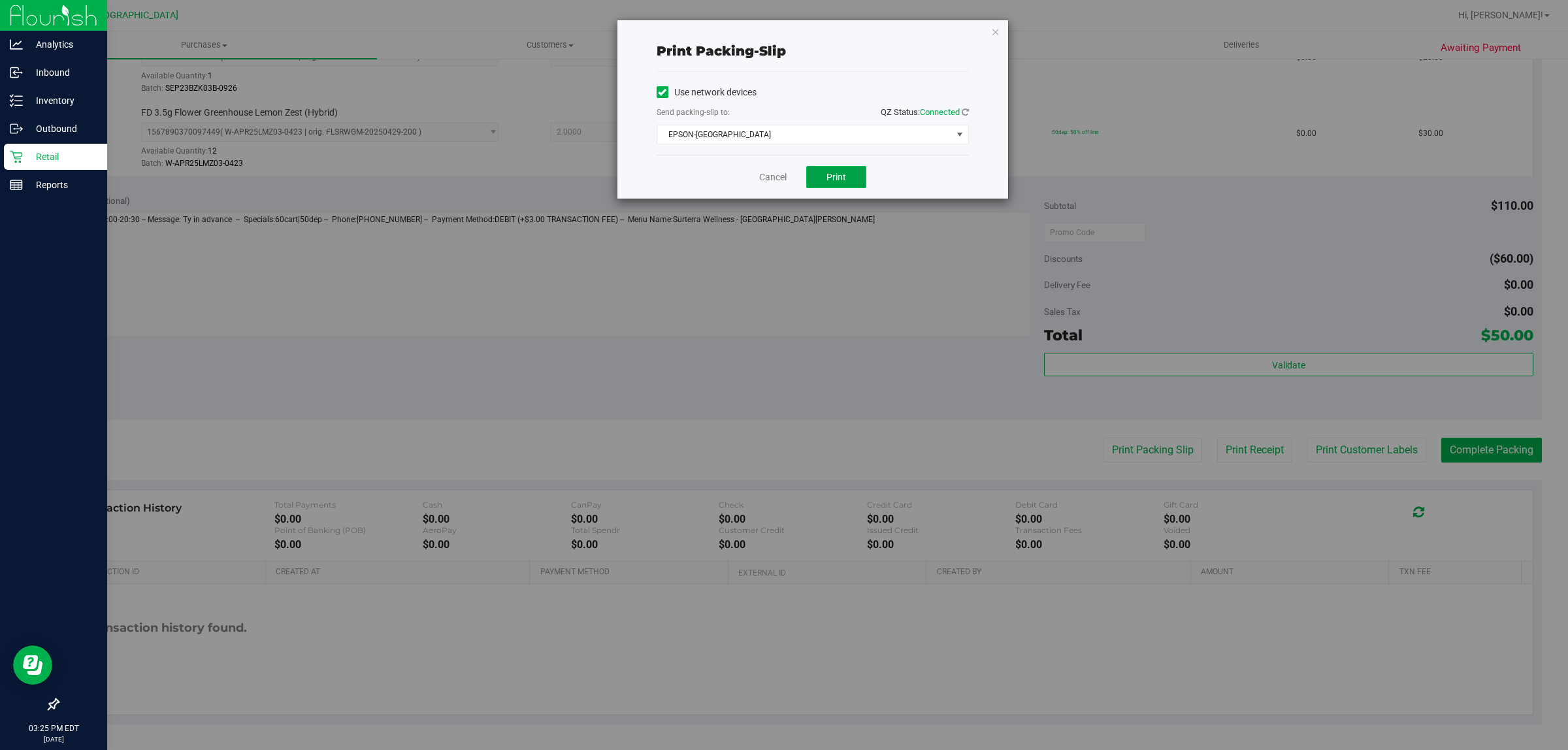
click at [859, 178] on button "Print" at bounding box center [836, 176] width 60 height 22
click at [774, 177] on link "Cancel" at bounding box center [772, 177] width 28 height 13
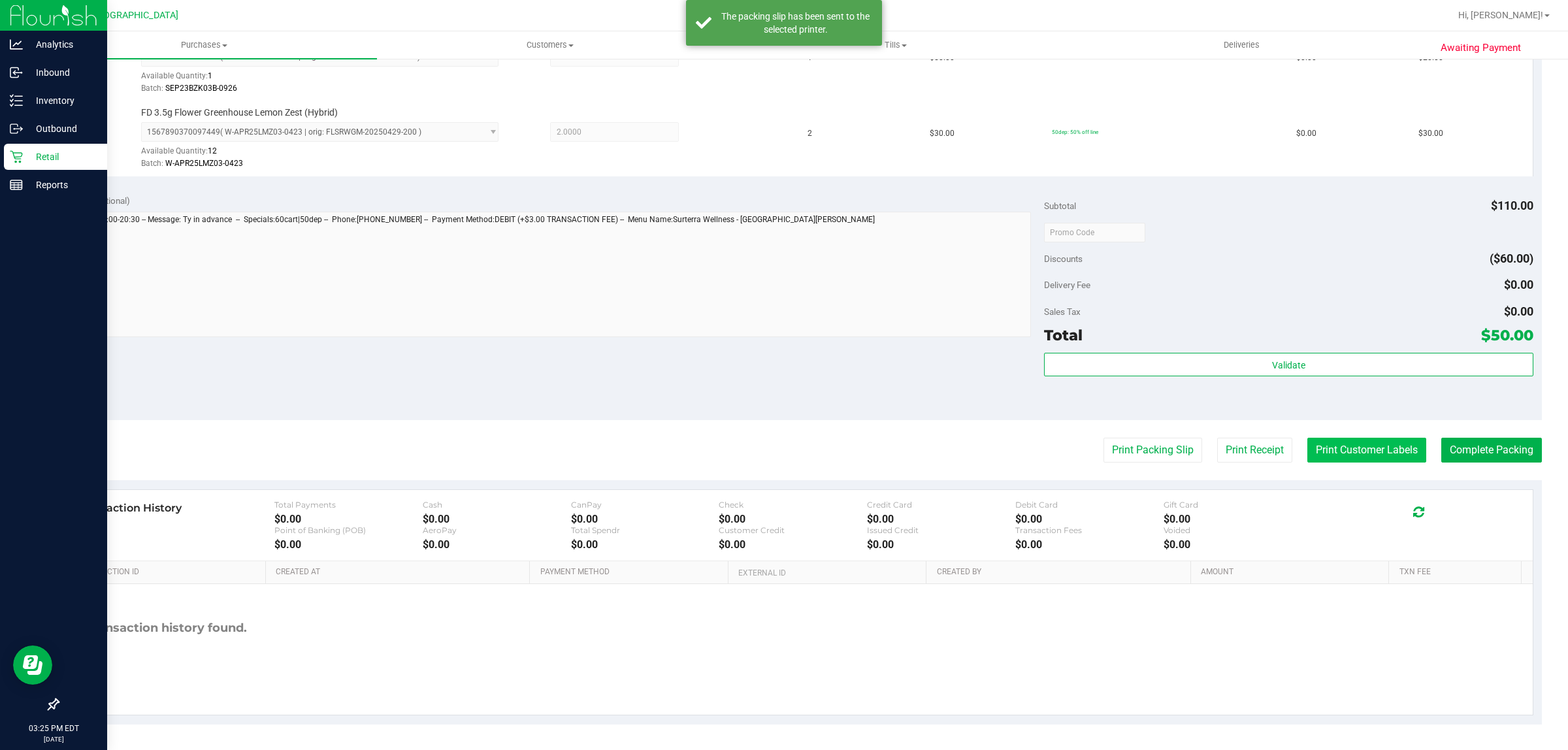
click at [1349, 458] on button "Print Customer Labels" at bounding box center [1367, 450] width 119 height 25
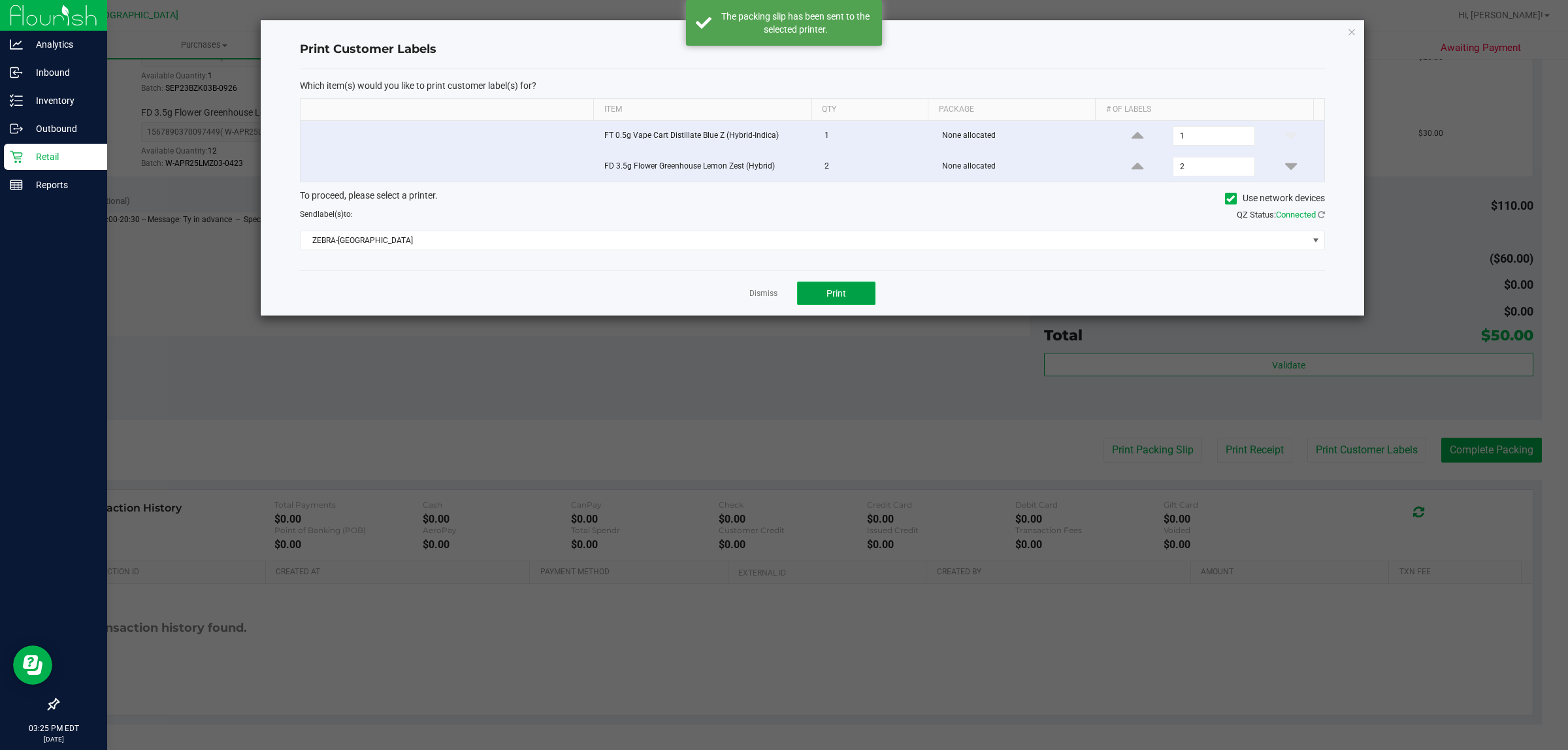
click at [825, 288] on button "Print" at bounding box center [837, 293] width 79 height 24
click at [763, 294] on link "Dismiss" at bounding box center [763, 294] width 28 height 11
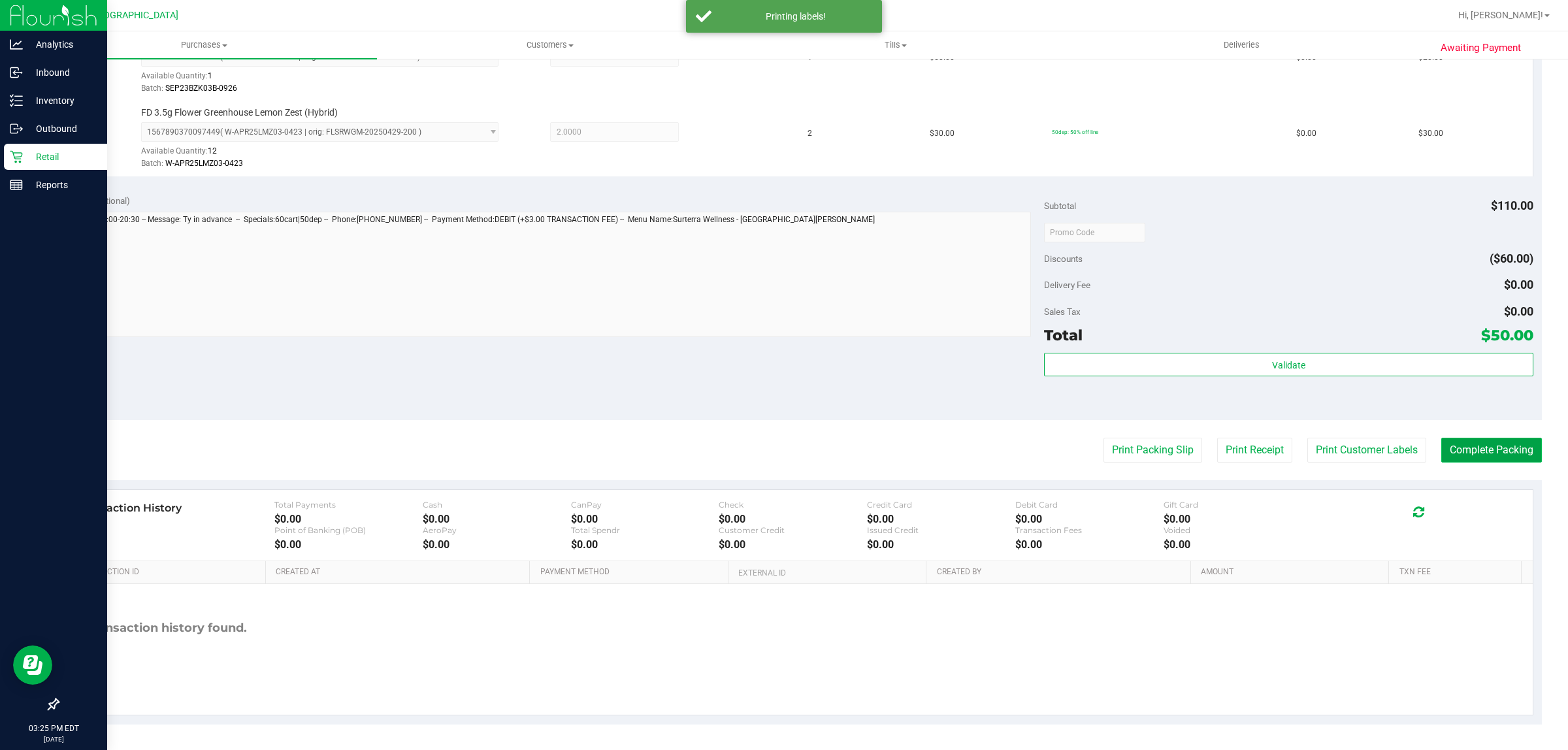
click at [1477, 454] on button "Complete Packing" at bounding box center [1491, 450] width 101 height 25
